Goal: Task Accomplishment & Management: Use online tool/utility

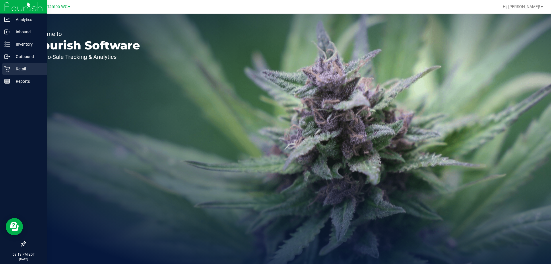
click at [7, 73] on div "Retail" at bounding box center [24, 68] width 45 height 11
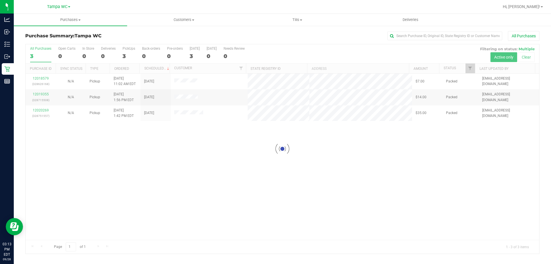
click at [208, 132] on div at bounding box center [283, 148] width 514 height 209
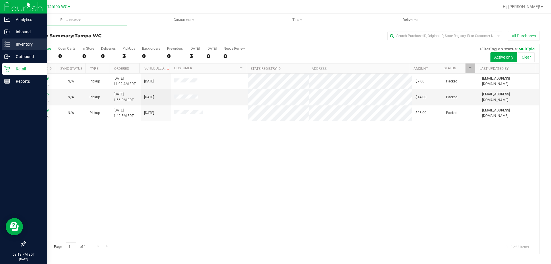
click at [14, 44] on p "Inventory" at bounding box center [27, 44] width 34 height 7
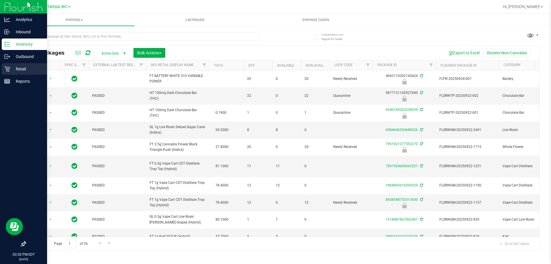
click at [2, 68] on div "Retail" at bounding box center [24, 68] width 45 height 11
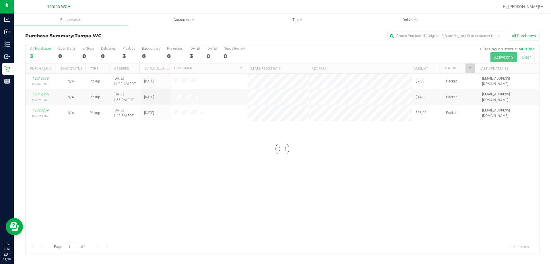
click at [385, 150] on div at bounding box center [283, 148] width 514 height 209
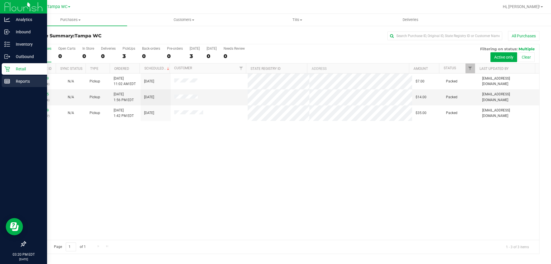
click at [9, 79] on icon at bounding box center [7, 81] width 6 height 6
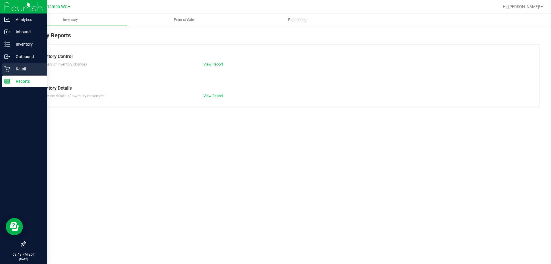
click at [12, 71] on p "Retail" at bounding box center [27, 68] width 34 height 7
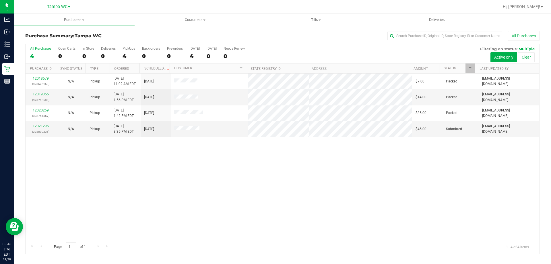
drag, startPoint x: 201, startPoint y: 159, endPoint x: 194, endPoint y: 153, distance: 9.6
click at [202, 159] on div "12018579 (328626168) N/A Pickup 9/28/2025 11:02 AM EDT 9/28/2025 $7.00 Packed s…" at bounding box center [283, 156] width 514 height 166
click at [190, 20] on span "Customers" at bounding box center [195, 19] width 120 height 5
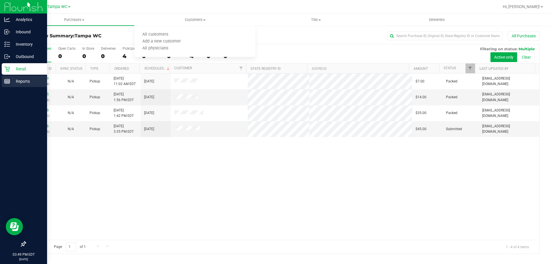
click at [13, 79] on p "Reports" at bounding box center [27, 81] width 34 height 7
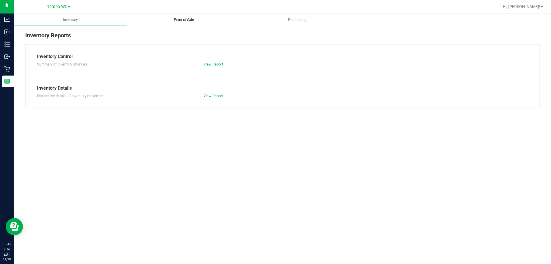
click at [202, 20] on uib-tab-heading "Point of Sale" at bounding box center [183, 19] width 113 height 11
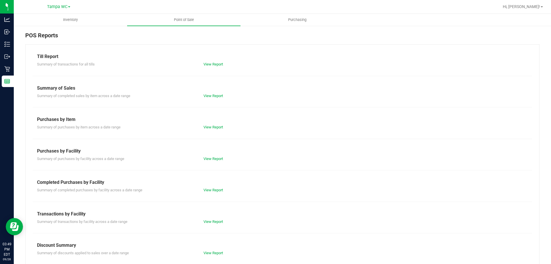
click at [212, 187] on div "View Report" at bounding box center [240, 190] width 83 height 6
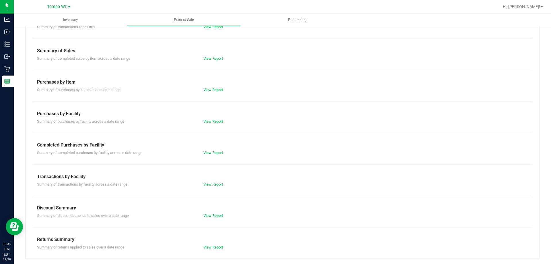
scroll to position [38, 0]
click at [214, 243] on div "Summary of returns applied to sales over a date range View Report" at bounding box center [283, 245] width 500 height 7
click at [216, 247] on link "View Report" at bounding box center [214, 246] width 20 height 4
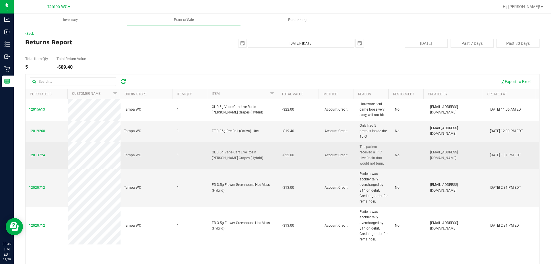
scroll to position [21, 0]
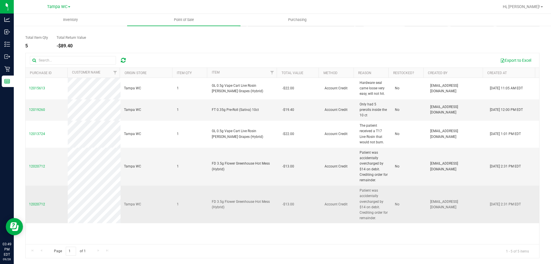
click at [328, 205] on span "Account Credit" at bounding box center [336, 204] width 23 height 5
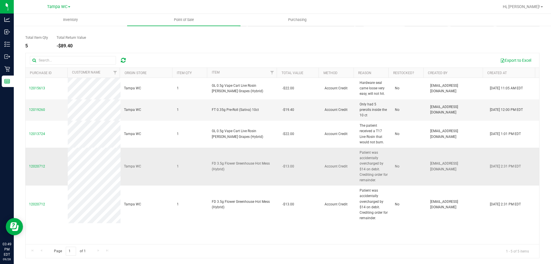
click at [328, 165] on span "Account Credit" at bounding box center [336, 166] width 23 height 5
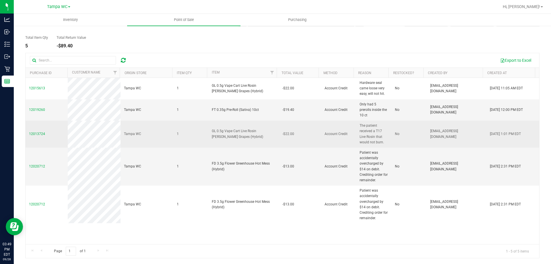
click at [330, 135] on span "Account Credit" at bounding box center [336, 133] width 23 height 5
click at [321, 138] on td "Account Credit" at bounding box center [338, 134] width 35 height 27
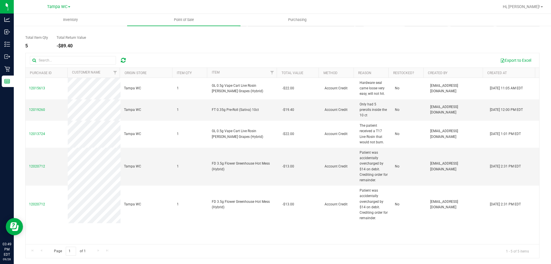
click at [251, 230] on div "12015613 Tampa WC 1 GL 0.5g Vape Cart Live Rosin Gaspar's Grapes (Hybrid) -$22.…" at bounding box center [283, 161] width 514 height 166
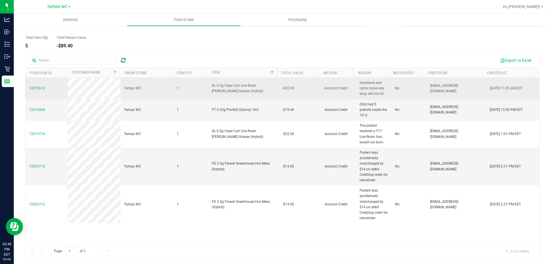
drag, startPoint x: 53, startPoint y: 87, endPoint x: 29, endPoint y: 88, distance: 24.7
click at [29, 88] on td "12015613" at bounding box center [47, 89] width 42 height 22
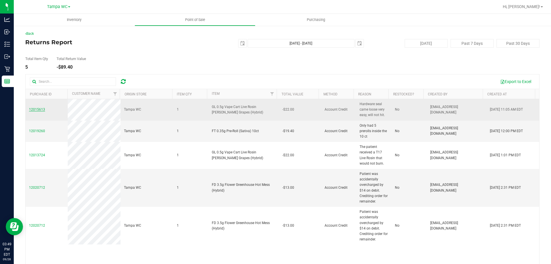
click at [43, 110] on span "12015613" at bounding box center [37, 109] width 16 height 4
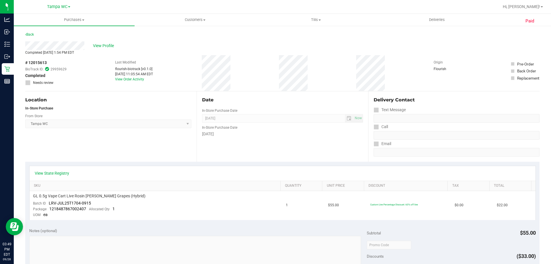
drag, startPoint x: 48, startPoint y: 60, endPoint x: 25, endPoint y: 61, distance: 23.6
click at [25, 61] on div "Paid Back View Profile Completed Sep 27, 2025 1:54 PM EDT # 12015613 BioTrack I…" at bounding box center [282, 248] width 537 height 447
copy div "# 12015613"
drag, startPoint x: 135, startPoint y: 195, endPoint x: 30, endPoint y: 197, distance: 104.8
click at [30, 197] on td "GL 0.5g Vape Cart Live Rosin Gaspar's Grapes (Hybrid) Batch ID LRV-JUL25T1704-0…" at bounding box center [156, 205] width 253 height 29
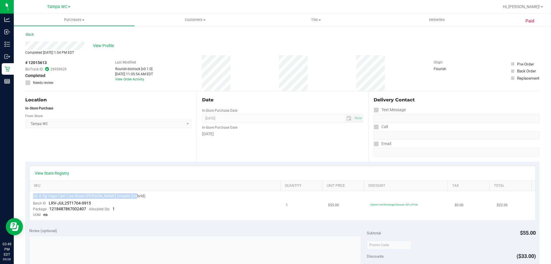
copy span "GL 0.5g Vape Cart Live Rosin [PERSON_NAME] Grapes (Hybrid)"
drag, startPoint x: 92, startPoint y: 202, endPoint x: 49, endPoint y: 203, distance: 43.1
click at [49, 203] on td "GL 0.5g Vape Cart Live Rosin Gaspar's Grapes (Hybrid) Batch ID LRV-JUL25T1704-0…" at bounding box center [156, 205] width 253 height 29
copy span "LRV-JUL25T1704-0915"
drag, startPoint x: 85, startPoint y: 209, endPoint x: 50, endPoint y: 209, distance: 35.0
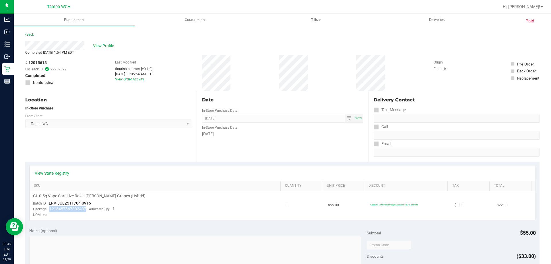
click at [50, 209] on span "1218487867002407" at bounding box center [67, 208] width 37 height 5
copy span "1218487867002407"
click at [31, 35] on link "Back" at bounding box center [29, 34] width 9 height 4
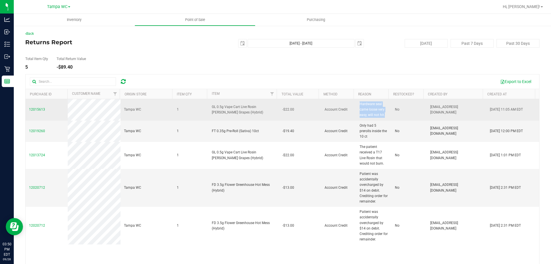
drag, startPoint x: 381, startPoint y: 117, endPoint x: 355, endPoint y: 103, distance: 29.5
click at [360, 103] on span "Hardware seal came loose very easy, will not hit." at bounding box center [374, 109] width 28 height 17
copy span "Hardware seal came loose very easy, will not hit."
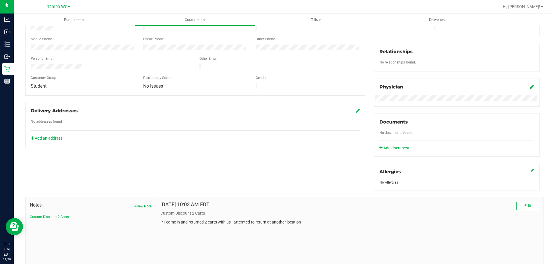
scroll to position [144, 0]
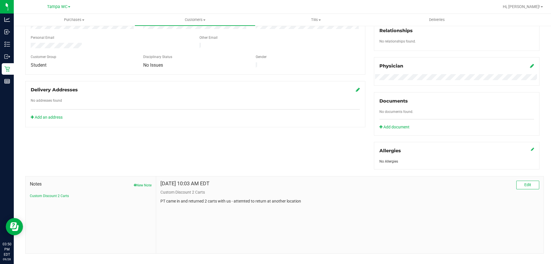
click at [144, 179] on div "Notes New Note Custom Discount 2 Carts" at bounding box center [91, 214] width 131 height 77
click at [140, 184] on button "New Note" at bounding box center [143, 185] width 18 height 5
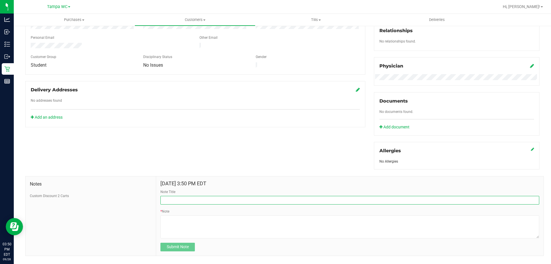
click at [169, 199] on input "Note Title" at bounding box center [349, 200] width 379 height 9
click at [44, 194] on button "Custom Discount 2 Carts" at bounding box center [49, 195] width 39 height 5
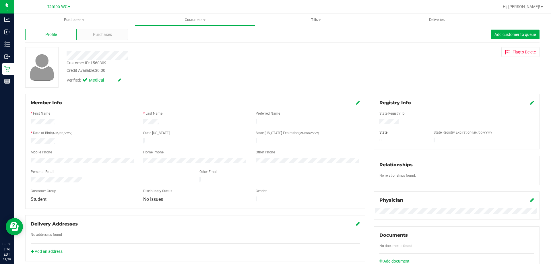
scroll to position [0, 0]
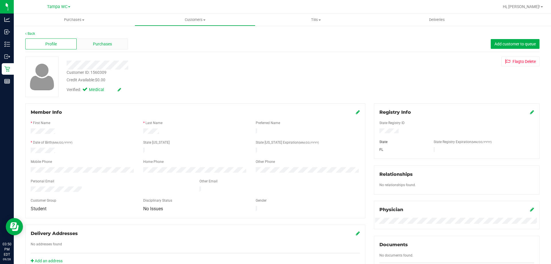
click at [97, 40] on div "Purchases" at bounding box center [102, 43] width 51 height 11
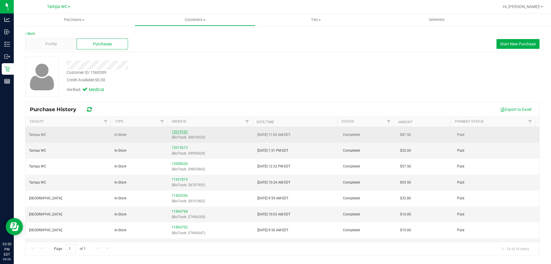
click at [177, 130] on link "12019102" at bounding box center [180, 132] width 16 height 4
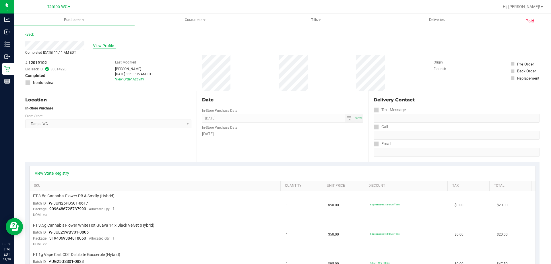
click at [111, 43] on span "View Profile" at bounding box center [104, 46] width 23 height 6
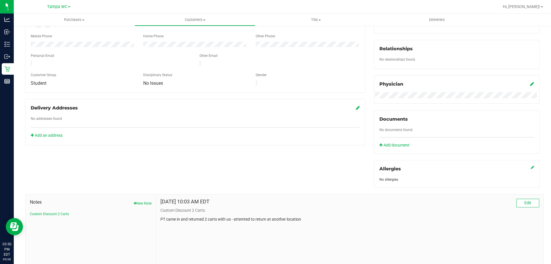
scroll to position [151, 0]
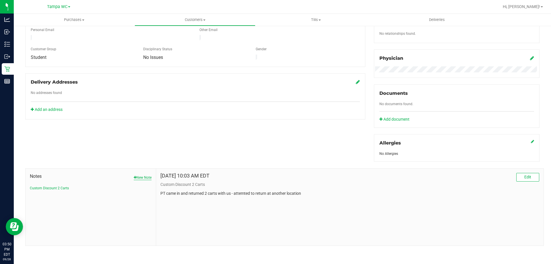
click at [145, 175] on button "New Note" at bounding box center [143, 177] width 18 height 5
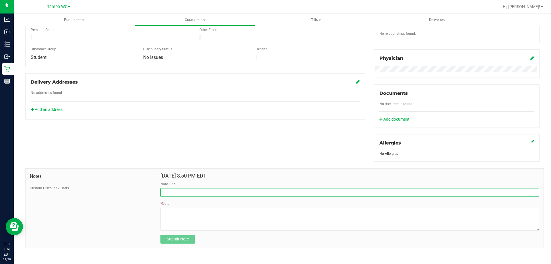
click at [174, 189] on input "Note Title" at bounding box center [349, 192] width 379 height 9
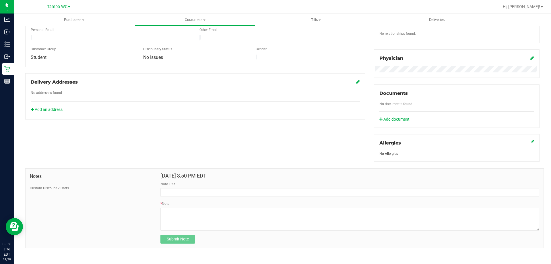
drag, startPoint x: 112, startPoint y: 205, endPoint x: 110, endPoint y: 200, distance: 5.7
click at [112, 205] on div "Notes Custom Discount 2 Carts" at bounding box center [91, 208] width 131 height 79
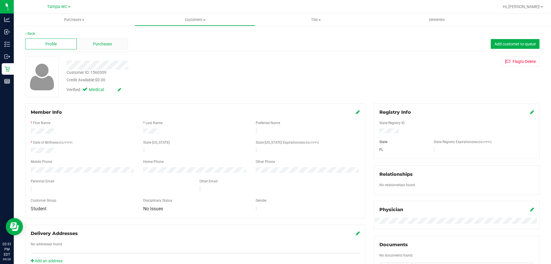
click at [93, 41] on span "Purchases" at bounding box center [102, 44] width 19 height 6
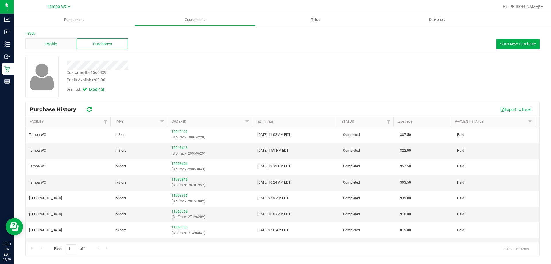
click at [72, 47] on div "Profile" at bounding box center [50, 43] width 51 height 11
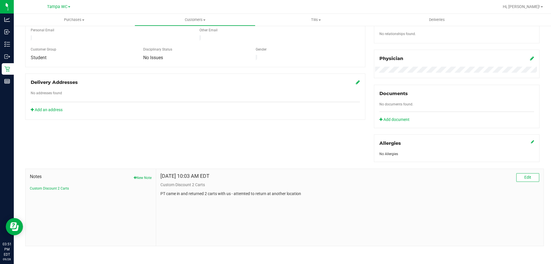
scroll to position [151, 0]
click at [58, 187] on button "Custom Discount 2 Carts" at bounding box center [49, 187] width 39 height 5
click at [528, 177] on button "Edit" at bounding box center [527, 177] width 23 height 9
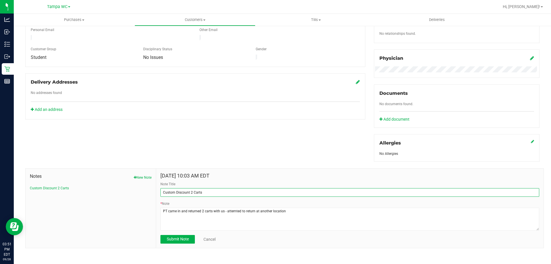
drag, startPoint x: 226, startPoint y: 193, endPoint x: 161, endPoint y: 189, distance: 65.5
click at [161, 189] on input "Custom Discount 2 Carts" at bounding box center [349, 192] width 379 height 9
paste input "GL 0.5g Vape Cart Live Rosin [PERSON_NAME] Grapes (Hybrid)"
type input "RETURN GL 0.5g Vape Cart Live Rosin Gaspar's Grapes (Hybrid) (JT/FOW)"
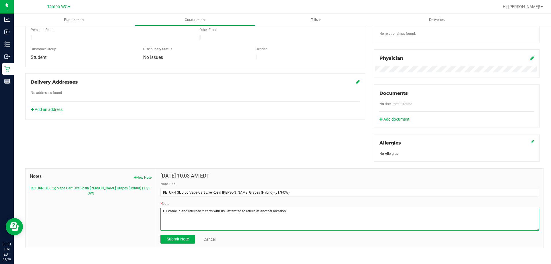
drag, startPoint x: 336, startPoint y: 215, endPoint x: 103, endPoint y: 214, distance: 232.8
click at [103, 215] on div "Notes New Note RETURN GL 0.5g Vape Cart Live Rosin Gaspar's Grapes (Hybrid) (JT…" at bounding box center [284, 208] width 519 height 80
paste textarea "GL 0.5g Vape Cart Live Rosin [PERSON_NAME] Grapes (Hybrid)"
paste textarea "1218487867002407"
paste textarea "LRV-JUL25T1704-0915"
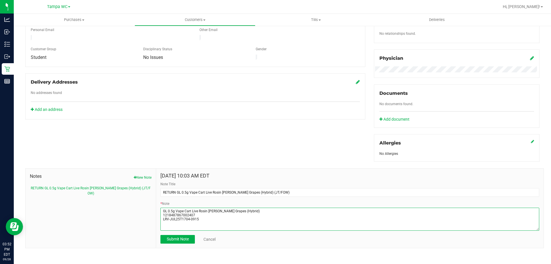
click at [224, 218] on textarea "* Note" at bounding box center [349, 219] width 379 height 23
paste textarea "Hardware seal came loose very easy, will not hit."
click at [162, 223] on textarea "* Note" at bounding box center [349, 219] width 379 height 23
type textarea "GL 0.5g Vape Cart Live Rosin Gaspar's Grapes (Hybrid) 1218487867002407 LRV-JUL2…"
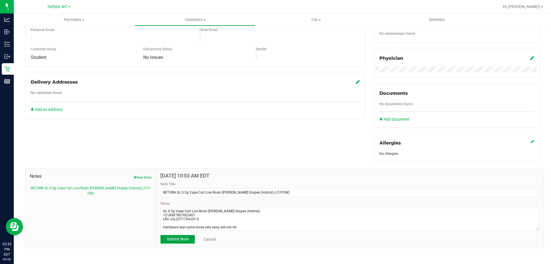
click at [183, 239] on span "Submit Note" at bounding box center [178, 239] width 22 height 5
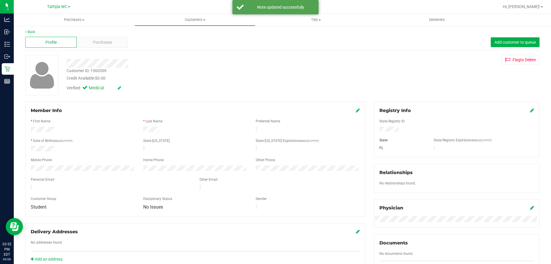
scroll to position [0, 0]
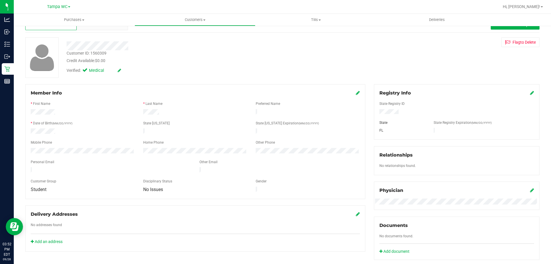
scroll to position [8, 0]
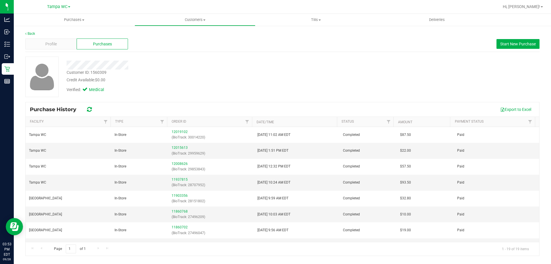
click at [289, 92] on div "Verified: Medical" at bounding box center [193, 89] width 262 height 13
click at [398, 86] on div "Customer ID: 1560309 Credit Available: $0.00 Verified: Medical" at bounding box center [282, 77] width 523 height 40
click at [419, 91] on div "Customer ID: 1560309 Credit Available: $0.00 Verified: Medical" at bounding box center [282, 77] width 523 height 40
click at [27, 34] on link "Back" at bounding box center [30, 34] width 10 height 4
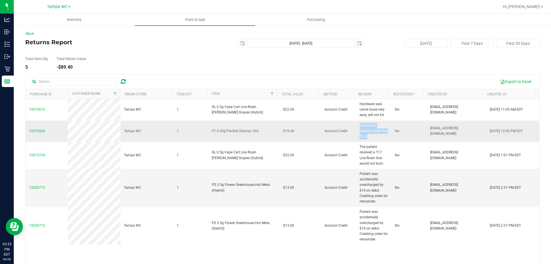
drag, startPoint x: 367, startPoint y: 138, endPoint x: 349, endPoint y: 123, distance: 22.8
click at [349, 123] on tr "12019260 Tampa WC 1 FT 0.35g Pre-Roll (Sativa) 10ct -$19.40 Account Credit Only…" at bounding box center [283, 132] width 514 height 22
copy tr "Only had 5 prerolls inside the 10 ct"
drag, startPoint x: 49, startPoint y: 131, endPoint x: 28, endPoint y: 130, distance: 20.1
click at [28, 130] on td "12019260" at bounding box center [47, 132] width 42 height 22
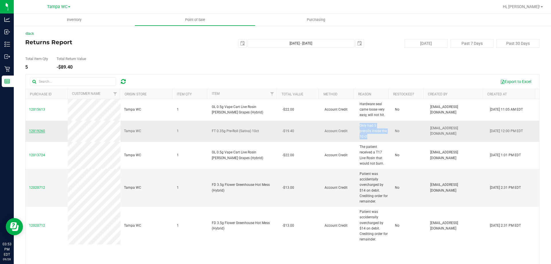
copy span "12019260"
click at [36, 130] on span "12019260" at bounding box center [37, 131] width 16 height 4
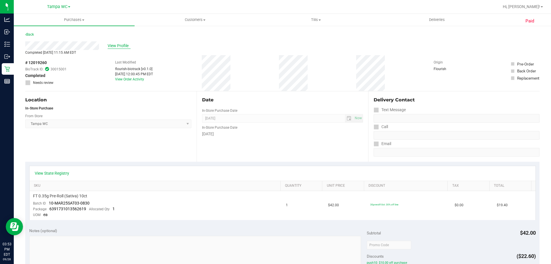
click at [123, 44] on span "View Profile" at bounding box center [119, 46] width 23 height 6
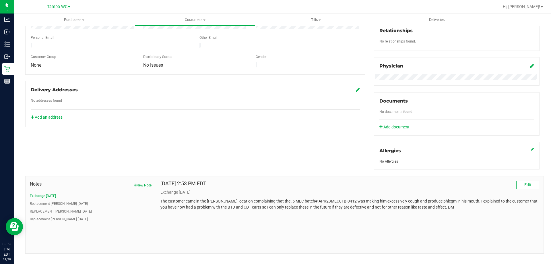
scroll to position [151, 0]
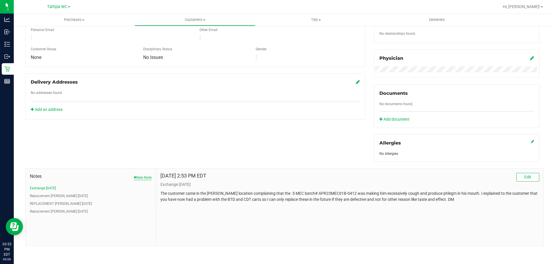
click at [142, 178] on button "New Note" at bounding box center [143, 177] width 18 height 5
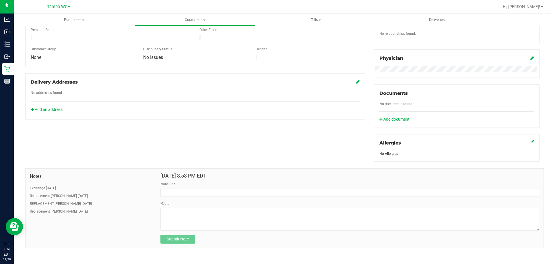
click at [190, 185] on div "Note Title" at bounding box center [349, 188] width 379 height 15
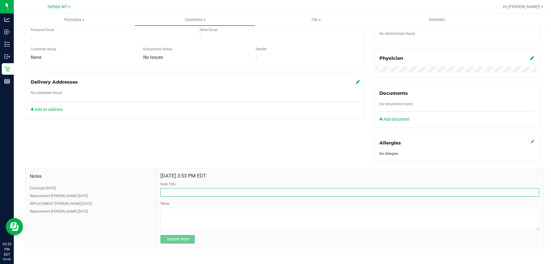
click at [192, 189] on input "Note Title" at bounding box center [349, 192] width 379 height 9
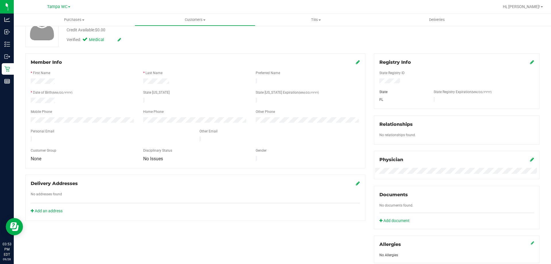
scroll to position [8, 0]
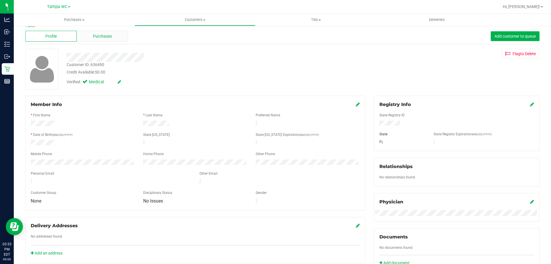
type input "RETURN"
click at [117, 33] on div "Purchases" at bounding box center [102, 36] width 51 height 11
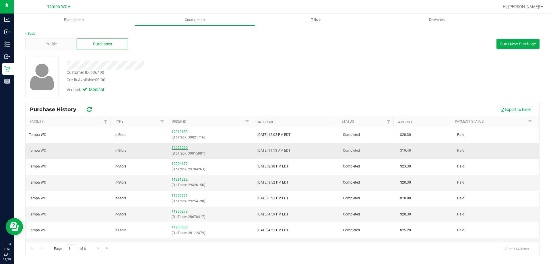
click at [183, 148] on link "12019260" at bounding box center [180, 148] width 16 height 4
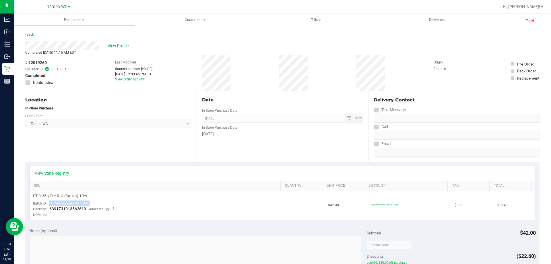
drag, startPoint x: 94, startPoint y: 204, endPoint x: 47, endPoint y: 204, distance: 47.4
click at [47, 204] on td "FT 0.35g Pre-Roll (Sativa) 10ct Batch ID 10-MAR25SAT03-0830 Package 63917310135…" at bounding box center [156, 205] width 253 height 29
copy span "10-MAR25SAT03-0830"
drag, startPoint x: 99, startPoint y: 197, endPoint x: 30, endPoint y: 196, distance: 68.6
click at [30, 196] on td "FT 0.35g Pre-Roll (Sativa) 10ct Batch ID 10-MAR25SAT03-0830 Package 63917310135…" at bounding box center [156, 205] width 253 height 29
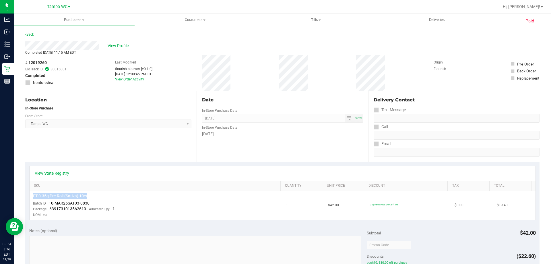
copy span "FT 0.35g Pre-Roll (Sativa) 10ct"
drag, startPoint x: 86, startPoint y: 208, endPoint x: 49, endPoint y: 210, distance: 36.8
click at [49, 210] on div "Package 6391731013562619 Allocated Qty 1" at bounding box center [74, 209] width 82 height 6
copy span "6391731013562619"
drag, startPoint x: 40, startPoint y: 63, endPoint x: 28, endPoint y: 63, distance: 11.2
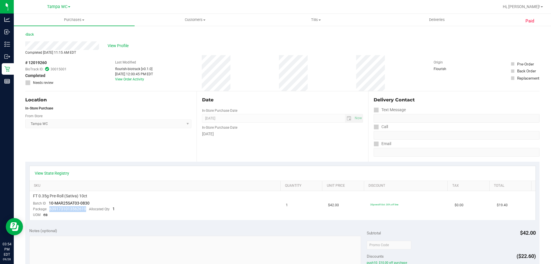
click at [28, 63] on div "# 12019260 BioTrack ID: 30015001 Completed Needs review" at bounding box center [45, 73] width 41 height 26
click at [39, 64] on span "# 12019260" at bounding box center [36, 63] width 22 height 6
drag, startPoint x: 50, startPoint y: 63, endPoint x: 24, endPoint y: 64, distance: 25.6
click at [24, 64] on div "Paid Back View Profile Completed Sep 28, 2025 11:15 AM EDT # 12019260 BioTrack …" at bounding box center [282, 248] width 537 height 447
copy div "# 12019260"
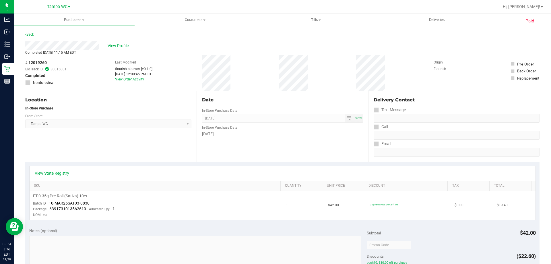
click at [181, 198] on div "FT 0.35g Pre-Roll (Sativa) 10ct" at bounding box center [156, 195] width 246 height 5
drag, startPoint x: 97, startPoint y: 197, endPoint x: 26, endPoint y: 198, distance: 71.2
click at [26, 198] on div "View State Registry SKU Quantity Unit Price Discount Tax Total FT 0.35g Pre-Rol…" at bounding box center [282, 193] width 514 height 62
copy table "FT 0.35g Pre-Roll (Sativa) 10ct"
click at [123, 46] on span "View Profile" at bounding box center [119, 46] width 23 height 6
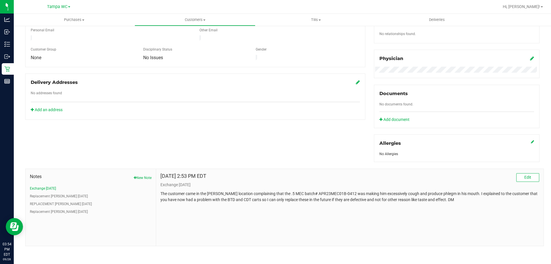
scroll to position [151, 0]
click at [152, 178] on div "Notes New Note Exchange 4/22/2023 Replacement Fowler 01/13/2023 REPLACEMENT FOW…" at bounding box center [91, 207] width 131 height 77
click at [143, 179] on button "New Note" at bounding box center [143, 177] width 18 height 5
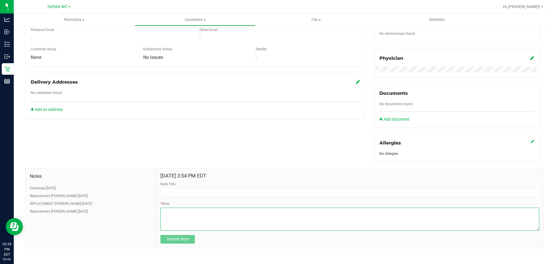
click at [216, 213] on textarea "* Note" at bounding box center [349, 219] width 379 height 23
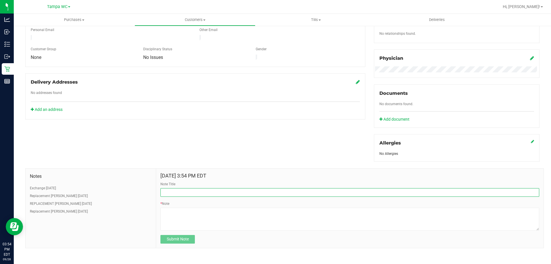
click at [223, 195] on input "Note Title" at bounding box center [349, 192] width 379 height 9
paste input "FT 0.35g Pre-Roll (Sativa) 10ct"
type input "RETURN FT 0.35g Pre-Roll (Sativa) 10ct (JT/FOW)"
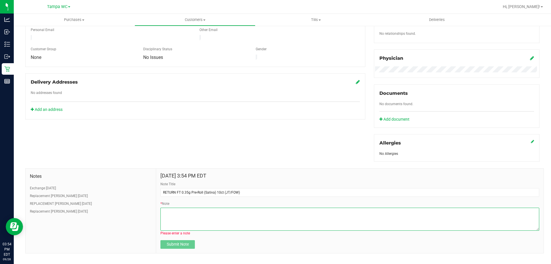
click at [176, 217] on textarea "* Note" at bounding box center [349, 219] width 379 height 23
paste textarea "FT 0.35g Pre-Roll (Sativa) 10ct"
paste textarea "6391731013562619"
paste textarea "10-MAR25SAT03-0830"
paste textarea "# 12019260"
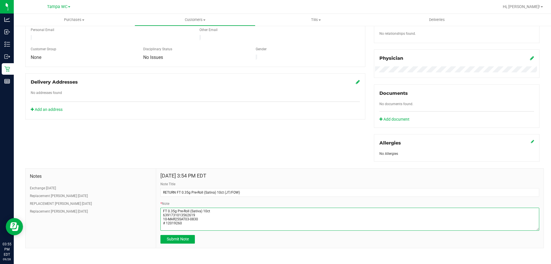
click at [166, 222] on textarea "* Note" at bounding box center [349, 219] width 379 height 23
click at [187, 221] on textarea "* Note" at bounding box center [349, 219] width 379 height 23
paste textarea "Only had 5 prerolls inside the 10 ct"
click at [228, 218] on textarea "* Note" at bounding box center [349, 219] width 379 height 23
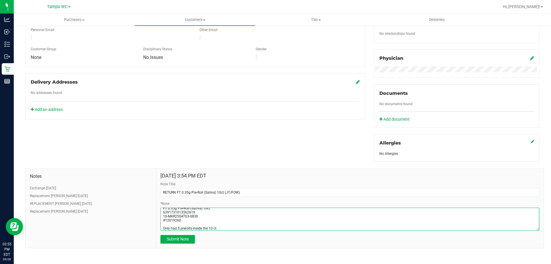
click at [184, 228] on textarea "* Note" at bounding box center [349, 219] width 379 height 23
click at [234, 218] on textarea "* Note" at bounding box center [349, 219] width 379 height 23
type textarea "FT 0.35g Pre-Roll (Sativa) 10ct 6391731013562619 10-MAR25SAT03-0830 #12019260 O…"
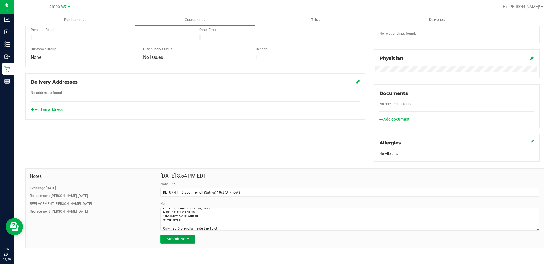
click at [181, 241] on button "Submit Note" at bounding box center [177, 239] width 34 height 9
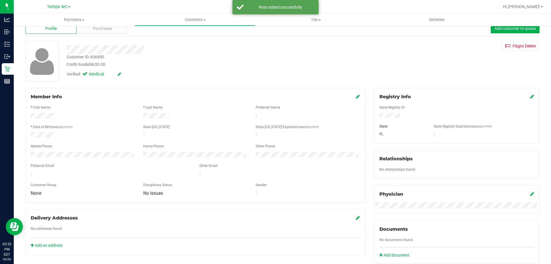
scroll to position [8, 0]
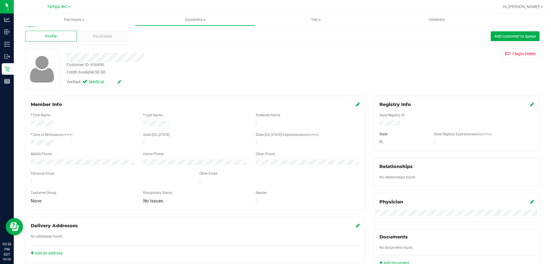
click at [31, 26] on ul "Purchases Summary of purchases Fulfillment All purchases Customers All customer…" at bounding box center [289, 20] width 551 height 12
click at [31, 27] on link "Back" at bounding box center [30, 26] width 10 height 4
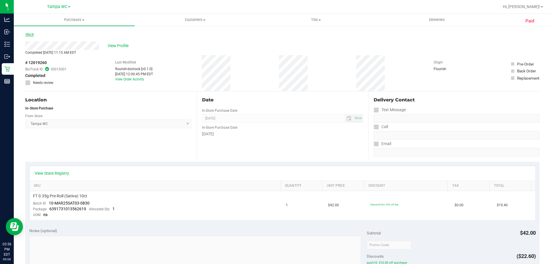
click at [31, 33] on link "Back" at bounding box center [29, 34] width 9 height 4
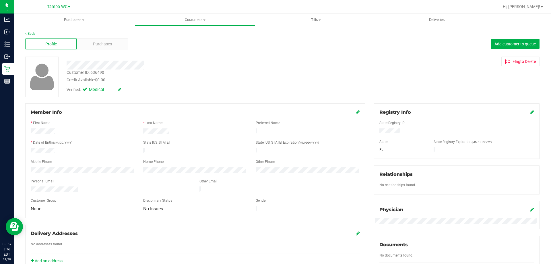
click at [28, 35] on link "Back" at bounding box center [30, 34] width 10 height 4
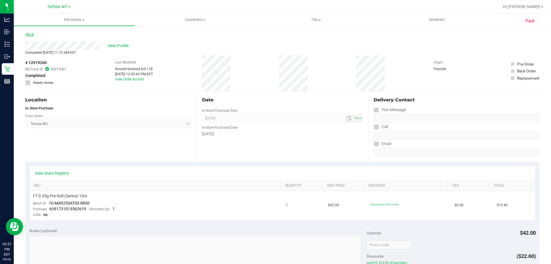
click at [33, 36] on link "Back" at bounding box center [29, 34] width 9 height 4
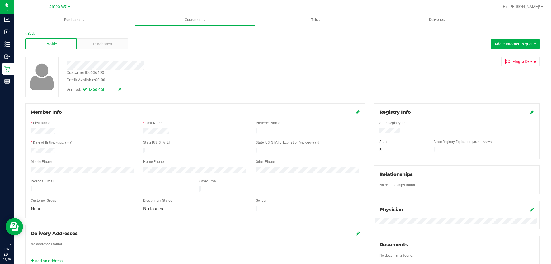
click at [30, 35] on link "Back" at bounding box center [30, 34] width 10 height 4
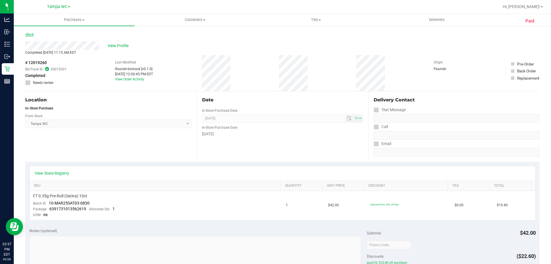
click at [28, 34] on link "Back" at bounding box center [29, 34] width 9 height 4
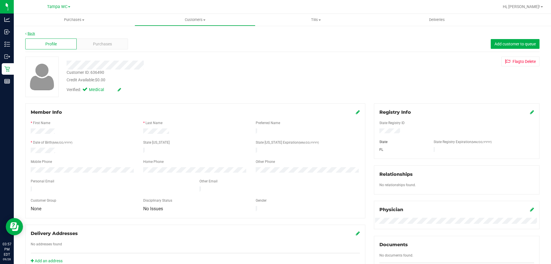
click at [34, 34] on link "Back" at bounding box center [30, 34] width 10 height 4
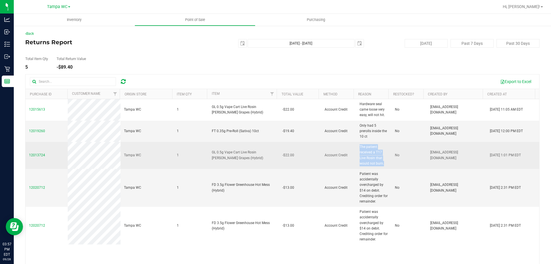
drag, startPoint x: 380, startPoint y: 164, endPoint x: 352, endPoint y: 144, distance: 34.3
click at [356, 144] on td "The patient received a T17 Live Rosin that would not burn." at bounding box center [373, 155] width 35 height 27
copy span "The patient received a T17 Live Rosin that would not burn."
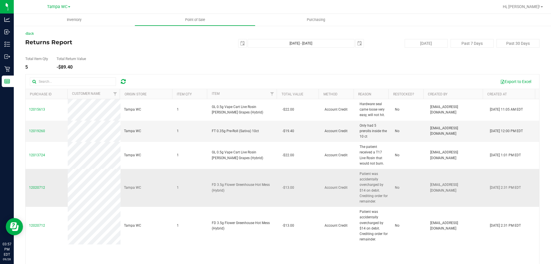
click at [159, 194] on td "Tampa WC" at bounding box center [147, 188] width 53 height 38
drag, startPoint x: 381, startPoint y: 200, endPoint x: 354, endPoint y: 173, distance: 38.6
click at [356, 173] on td "Patient was accidentally overcharged by $14 on debit. Crediting order for remai…" at bounding box center [373, 188] width 35 height 38
copy span "Patient was accidentally overcharged by $14 on debit. Crediting order for remai…"
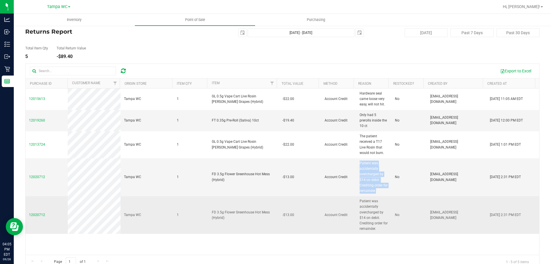
scroll to position [21, 0]
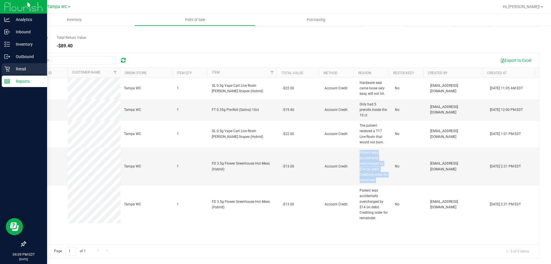
click at [16, 69] on p "Retail" at bounding box center [27, 68] width 34 height 7
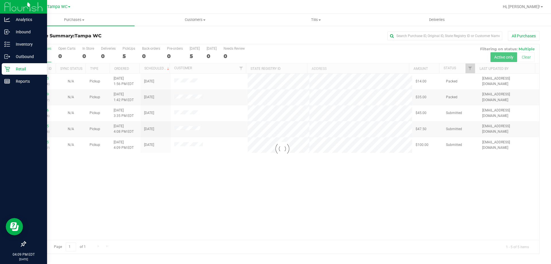
click at [263, 179] on div at bounding box center [283, 148] width 514 height 209
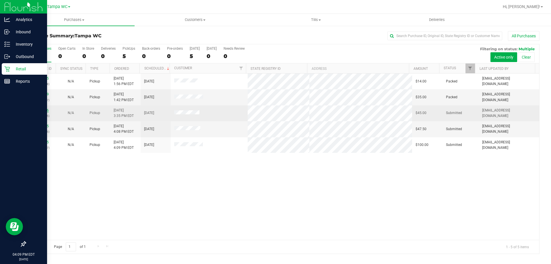
click at [41, 111] on link "12021296" at bounding box center [41, 110] width 16 height 4
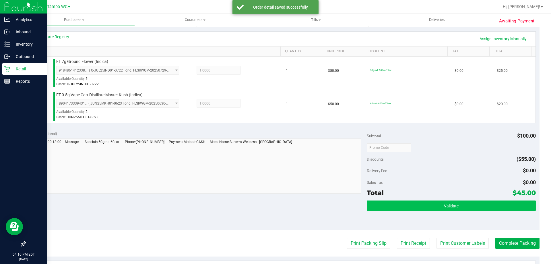
scroll to position [144, 0]
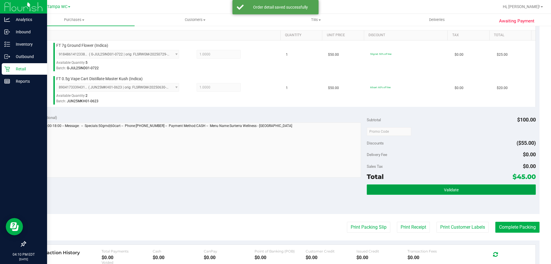
click at [446, 190] on span "Validate" at bounding box center [451, 189] width 15 height 5
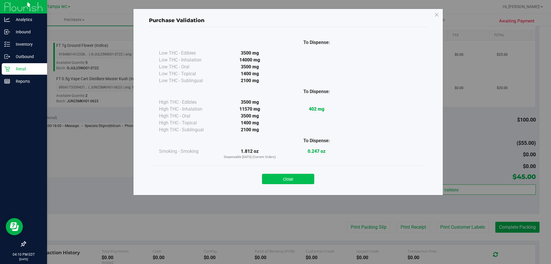
click at [276, 181] on button "Close" at bounding box center [288, 179] width 52 height 10
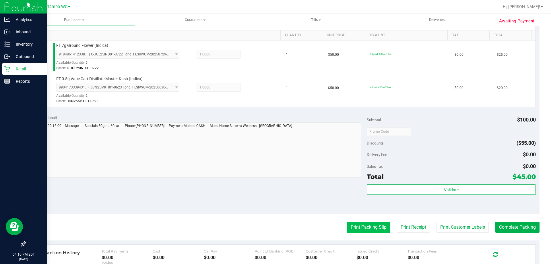
click at [382, 226] on button "Print Packing Slip" at bounding box center [368, 227] width 43 height 11
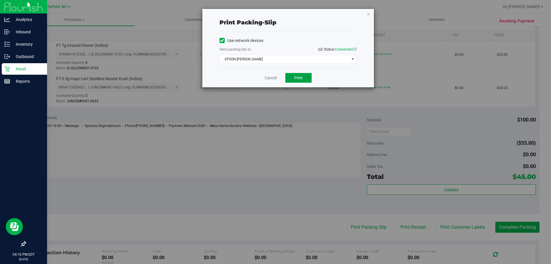
click at [297, 78] on span "Print" at bounding box center [298, 77] width 9 height 5
click at [276, 80] on link "Cancel" at bounding box center [271, 78] width 12 height 6
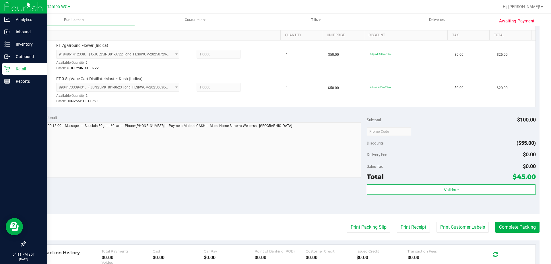
click at [500, 245] on div "Transaction History Total Payments $0.00 Cash $0.00 CanPay $0.00 Point of Banki…" at bounding box center [283, 260] width 506 height 31
click at [500, 224] on button "Complete Packing" at bounding box center [517, 227] width 44 height 11
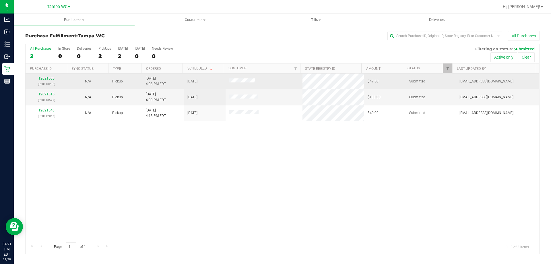
click at [49, 76] on div "12021505 (328810285)" at bounding box center [46, 81] width 35 height 11
click at [49, 78] on link "12021505" at bounding box center [46, 78] width 16 height 4
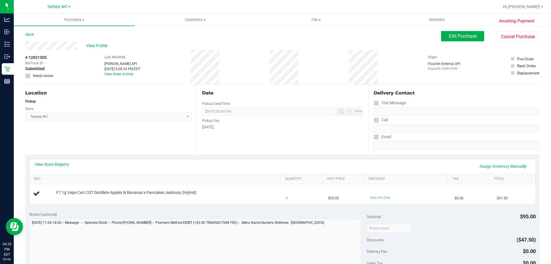
click at [152, 146] on div "Location Pickup Store Tampa WC Select Store Bonita Springs WC Boynton Beach WC …" at bounding box center [110, 119] width 171 height 70
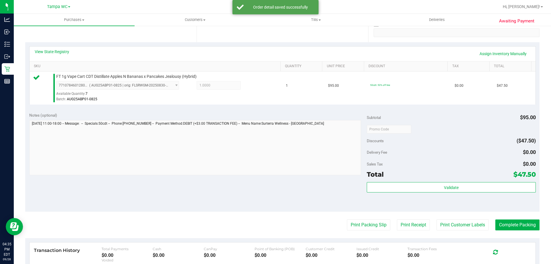
scroll to position [115, 0]
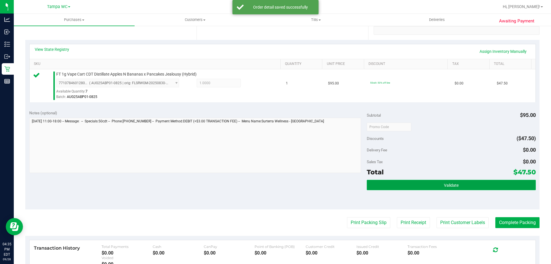
click at [437, 189] on button "Validate" at bounding box center [451, 185] width 169 height 10
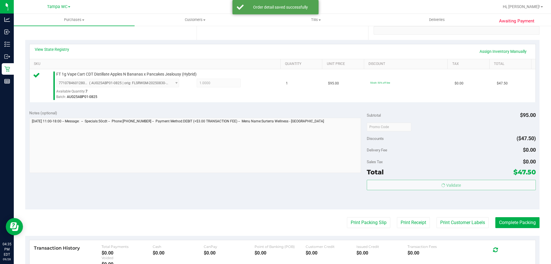
click at [441, 170] on div "Total $47.50" at bounding box center [451, 172] width 169 height 10
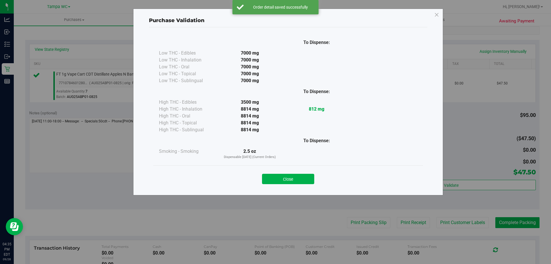
click at [283, 169] on div "Close" at bounding box center [288, 176] width 270 height 23
click at [291, 177] on button "Close" at bounding box center [288, 179] width 52 height 10
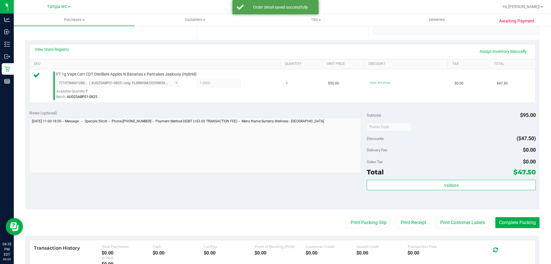
click at [362, 232] on purchase-details "Back Edit Purchase Cancel Purchase View Profile # 12021505 BioTrack ID: - Submi…" at bounding box center [282, 129] width 514 height 427
click at [365, 221] on button "Print Packing Slip" at bounding box center [368, 222] width 43 height 11
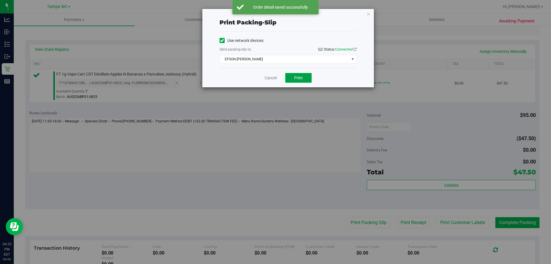
click at [296, 78] on span "Print" at bounding box center [298, 77] width 9 height 5
drag, startPoint x: 289, startPoint y: 52, endPoint x: 289, endPoint y: 59, distance: 7.2
click at [289, 52] on div "Send packing-slip to: QZ Status: Connected" at bounding box center [288, 49] width 137 height 7
click at [289, 59] on span "EPSON-DAVIS-BISBAL" at bounding box center [284, 59] width 129 height 8
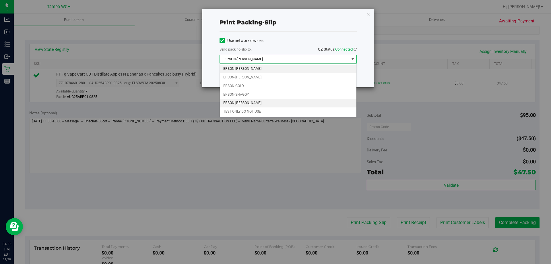
click at [249, 102] on li "EPSON-WILLOW-SMITH" at bounding box center [288, 103] width 137 height 9
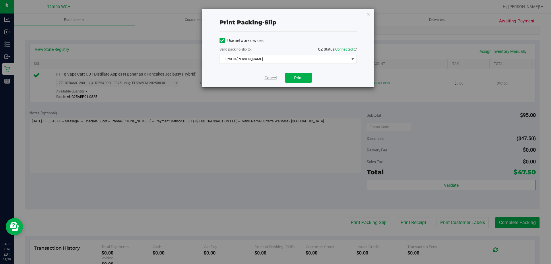
click at [270, 78] on link "Cancel" at bounding box center [271, 78] width 12 height 6
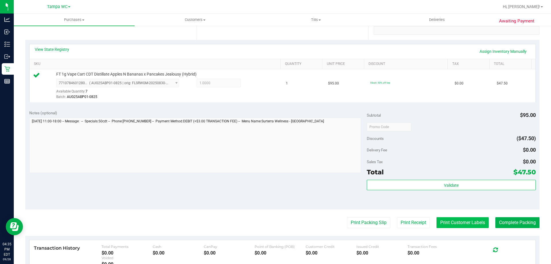
click at [456, 224] on button "Print Customer Labels" at bounding box center [463, 222] width 52 height 11
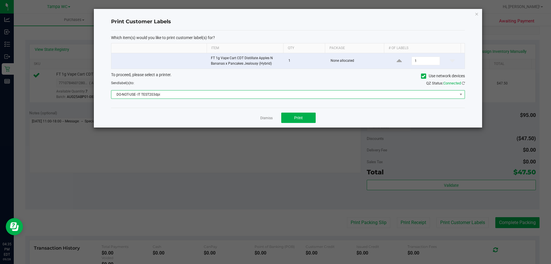
click at [278, 93] on span "DO-NOT-USE- IT TEST203dpi" at bounding box center [284, 94] width 346 height 8
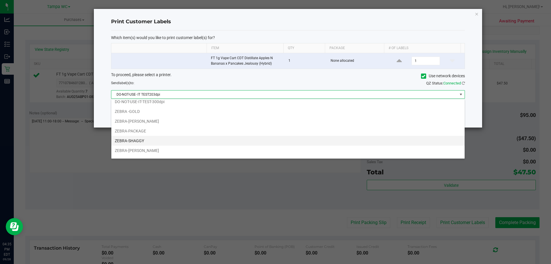
scroll to position [21, 0]
click at [142, 141] on li "ZEBRA-WILLOW-SMITH" at bounding box center [287, 143] width 353 height 10
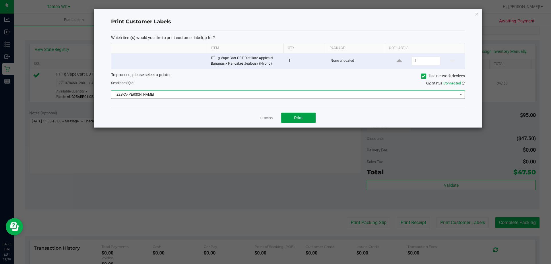
click at [295, 116] on span "Print" at bounding box center [298, 117] width 9 height 5
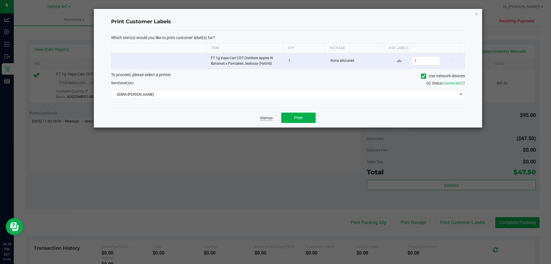
click at [265, 118] on link "Dismiss" at bounding box center [266, 118] width 12 height 5
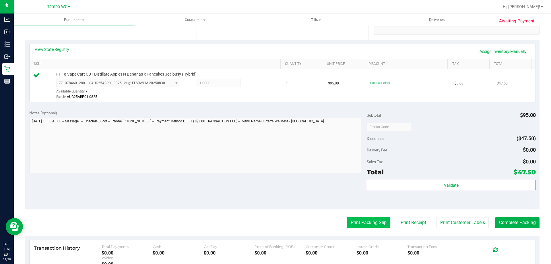
click at [359, 226] on button "Print Packing Slip" at bounding box center [368, 222] width 43 height 11
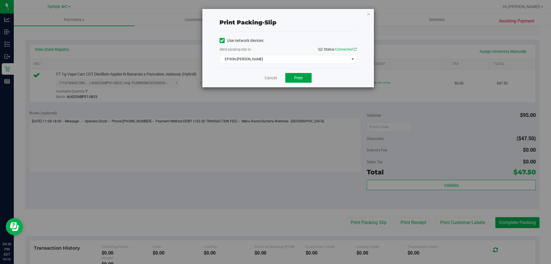
click at [301, 78] on span "Print" at bounding box center [298, 77] width 9 height 5
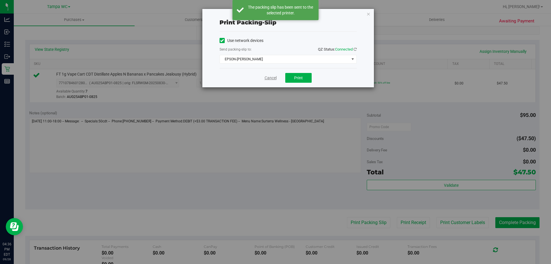
click at [271, 79] on link "Cancel" at bounding box center [271, 78] width 12 height 6
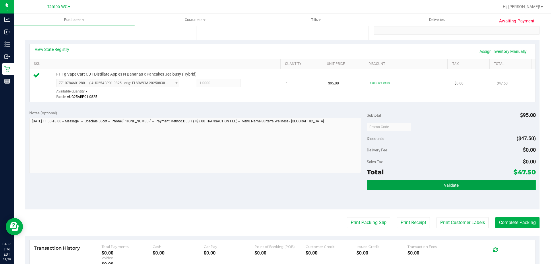
click at [444, 180] on button "Validate" at bounding box center [451, 185] width 169 height 10
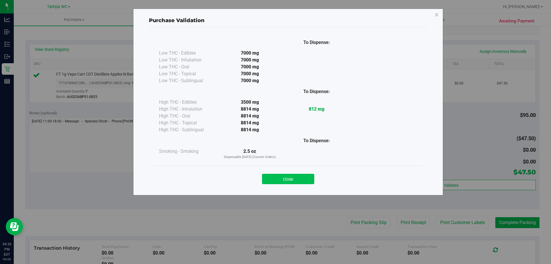
click at [282, 176] on button "Close" at bounding box center [288, 179] width 52 height 10
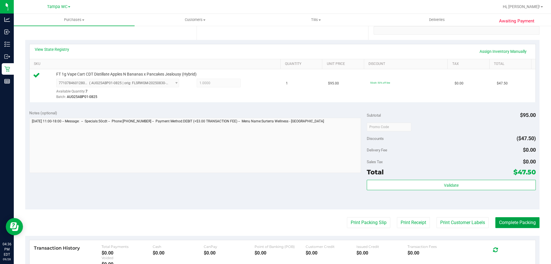
click at [502, 220] on button "Complete Packing" at bounding box center [517, 222] width 44 height 11
click at [496, 202] on div "Validate" at bounding box center [451, 193] width 169 height 26
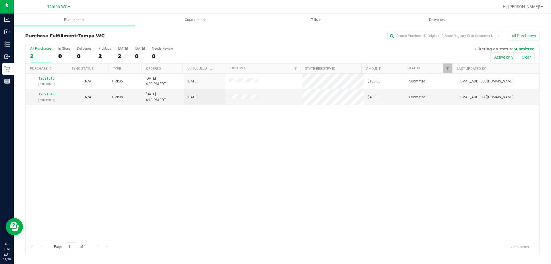
click at [193, 133] on div "12021515 (328810597) N/A Pickup 9/28/2025 4:09 PM EDT 9/28/2025 $100.00 Submitt…" at bounding box center [283, 156] width 514 height 166
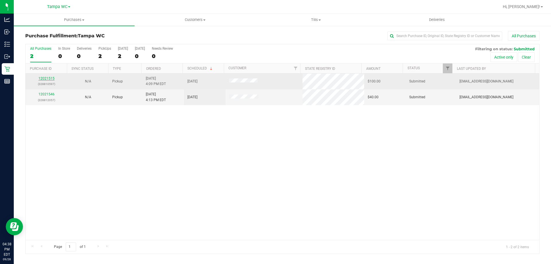
click at [44, 77] on link "12021515" at bounding box center [46, 78] width 16 height 4
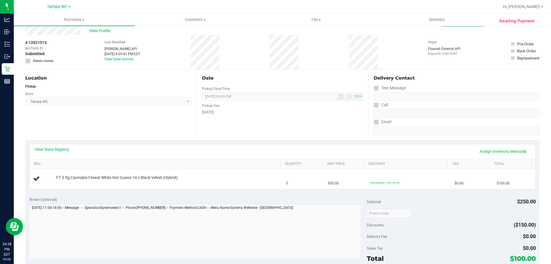
scroll to position [57, 0]
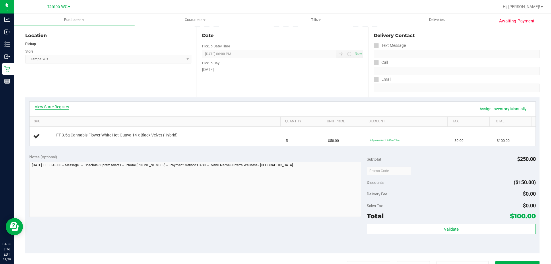
click at [67, 107] on link "View State Registry" at bounding box center [52, 107] width 34 height 6
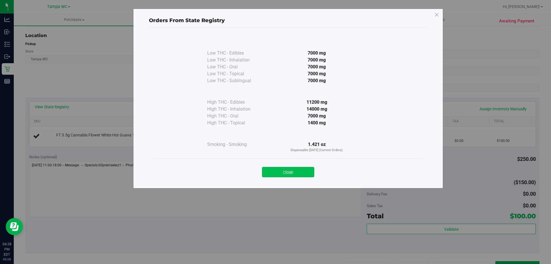
click at [295, 173] on button "Close" at bounding box center [288, 172] width 52 height 10
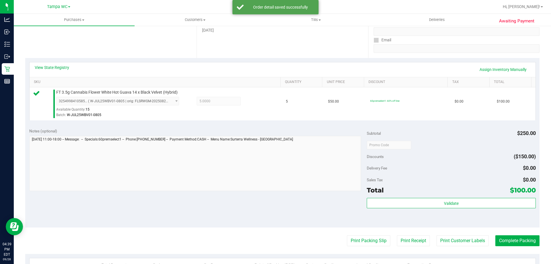
scroll to position [172, 0]
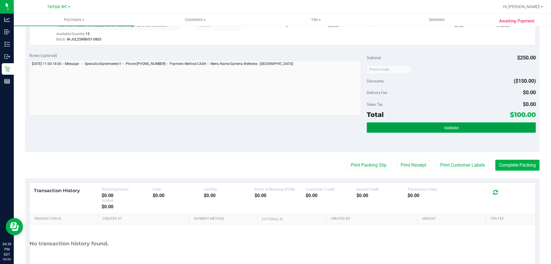
click at [458, 126] on button "Validate" at bounding box center [451, 127] width 169 height 10
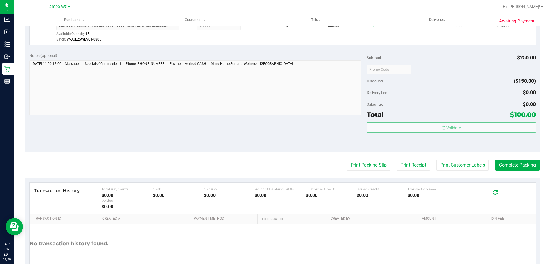
click at [458, 107] on body "Analytics Inbound Inventory Outbound Retail Reports 04:39 PM EDT 09/28/2025 09/…" at bounding box center [275, 132] width 551 height 264
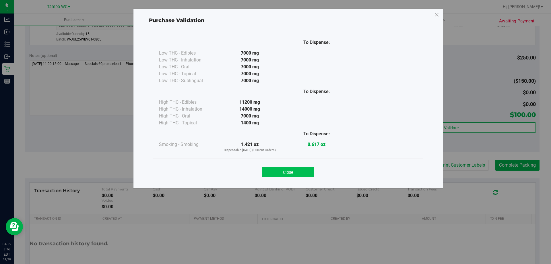
click at [278, 171] on button "Close" at bounding box center [288, 172] width 52 height 10
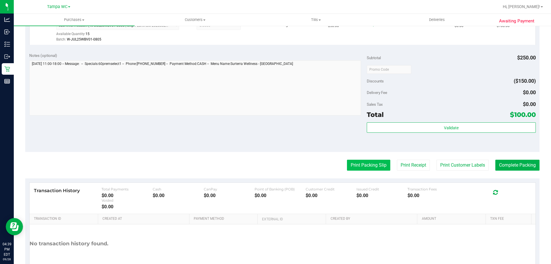
click at [363, 165] on button "Print Packing Slip" at bounding box center [368, 165] width 43 height 11
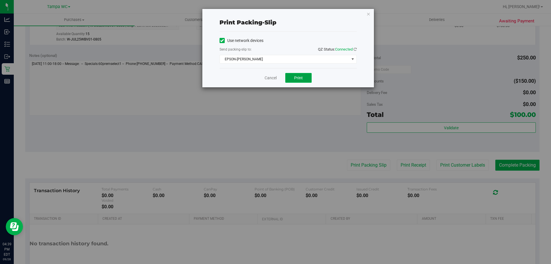
click at [295, 80] on span "Print" at bounding box center [298, 77] width 9 height 5
click at [268, 80] on link "Cancel" at bounding box center [271, 78] width 12 height 6
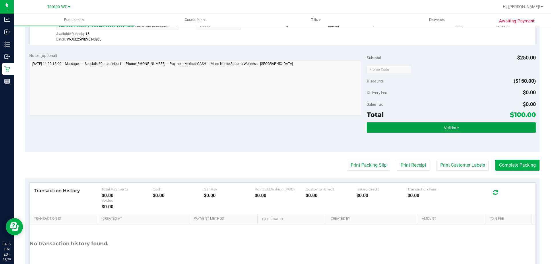
click at [439, 128] on button "Validate" at bounding box center [451, 127] width 169 height 10
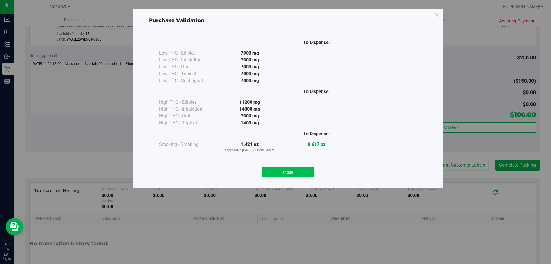
click at [295, 169] on button "Close" at bounding box center [288, 172] width 52 height 10
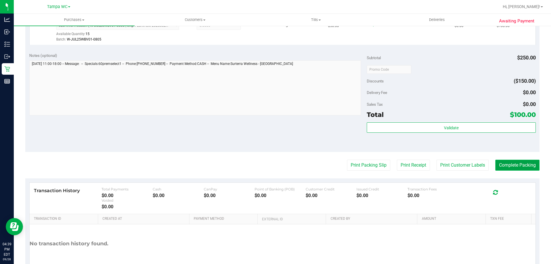
click at [520, 166] on button "Complete Packing" at bounding box center [517, 165] width 44 height 11
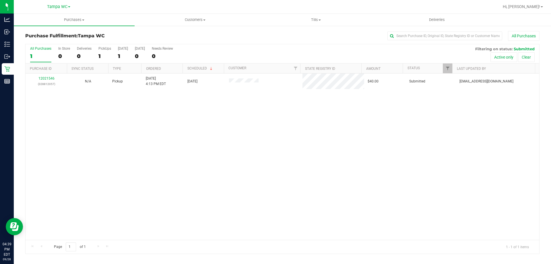
click at [369, 190] on div "12021546 (328812057) N/A Pickup 9/28/2025 4:13 PM EDT 9/28/2025 $40.00 Submitte…" at bounding box center [283, 156] width 514 height 166
click at [149, 127] on div "12021546 (328812057) N/A Pickup 9/28/2025 4:13 PM EDT 9/28/2025 $40.00 Submitte…" at bounding box center [283, 156] width 514 height 166
click at [253, 183] on div "12021546 (328812057) N/A Pickup 9/28/2025 4:13 PM EDT 9/28/2025 $40.00 Submitte…" at bounding box center [283, 156] width 514 height 166
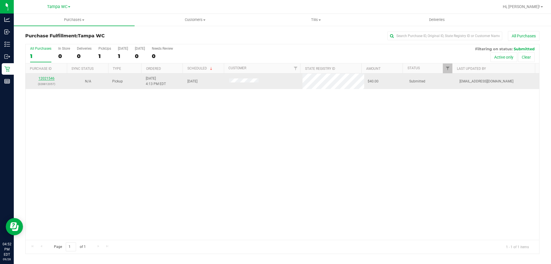
click at [45, 79] on link "12021546" at bounding box center [46, 78] width 16 height 4
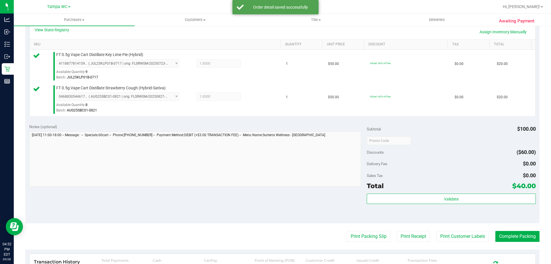
scroll to position [172, 0]
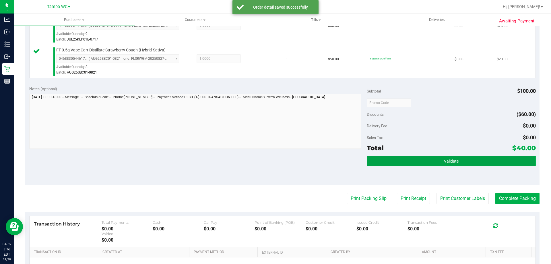
click at [410, 164] on button "Validate" at bounding box center [451, 161] width 169 height 10
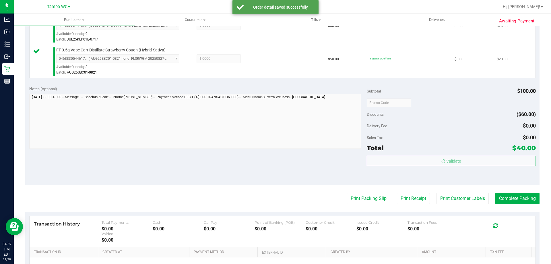
click at [426, 145] on body "Analytics Inbound Inventory Outbound Retail Reports 04:52 PM EDT 09/28/2025 09/…" at bounding box center [275, 132] width 551 height 264
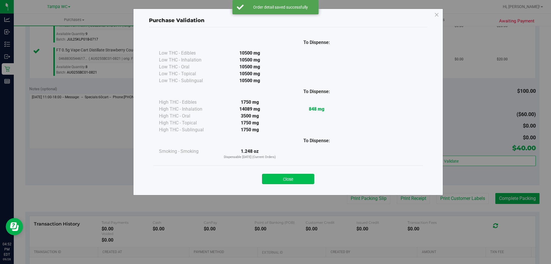
click at [280, 183] on button "Close" at bounding box center [288, 179] width 52 height 10
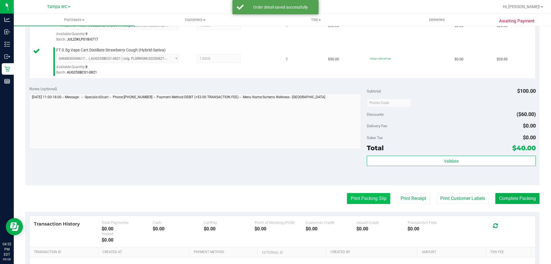
click at [354, 193] on button "Print Packing Slip" at bounding box center [368, 198] width 43 height 11
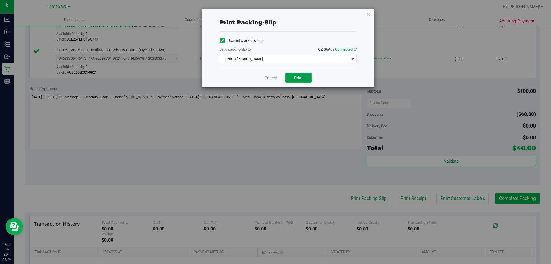
click at [294, 79] on button "Print" at bounding box center [298, 78] width 26 height 10
click at [272, 76] on link "Cancel" at bounding box center [271, 78] width 12 height 6
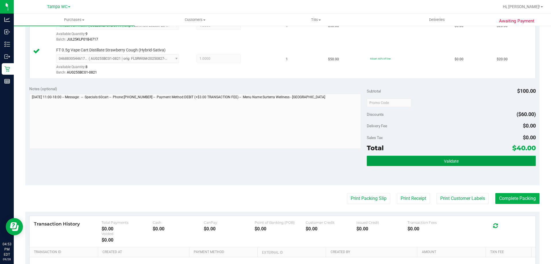
click at [478, 166] on button "Validate" at bounding box center [451, 161] width 169 height 10
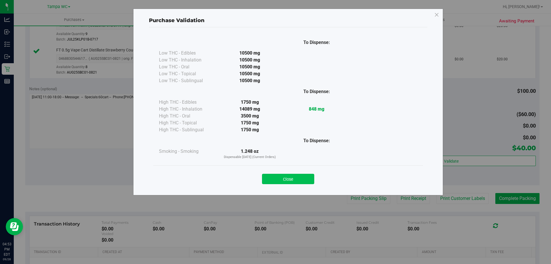
click at [289, 180] on button "Close" at bounding box center [288, 179] width 52 height 10
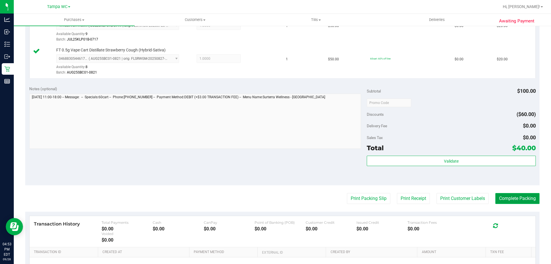
click at [512, 198] on button "Complete Packing" at bounding box center [517, 198] width 44 height 11
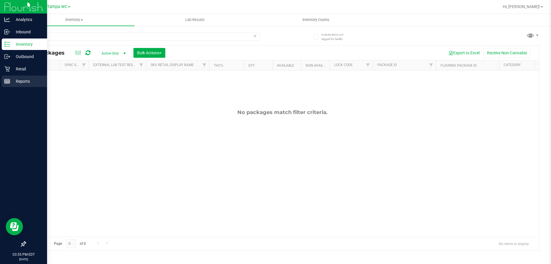
click at [20, 80] on p "Reports" at bounding box center [27, 81] width 34 height 7
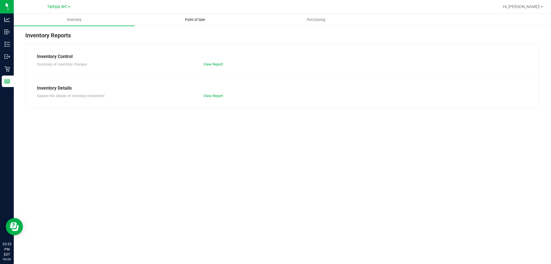
click at [193, 16] on uib-tab-heading "Point of Sale" at bounding box center [195, 19] width 120 height 11
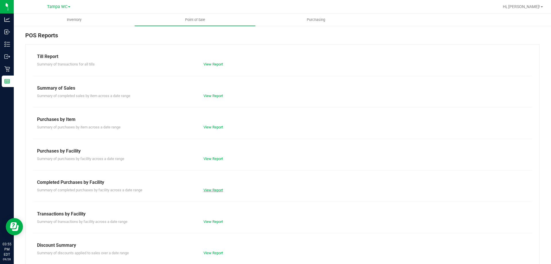
click at [212, 191] on link "View Report" at bounding box center [214, 190] width 20 height 4
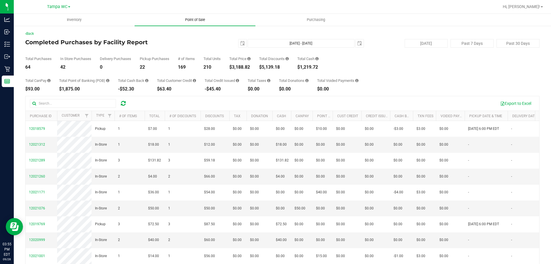
click at [191, 20] on span "Point of Sale" at bounding box center [195, 19] width 36 height 5
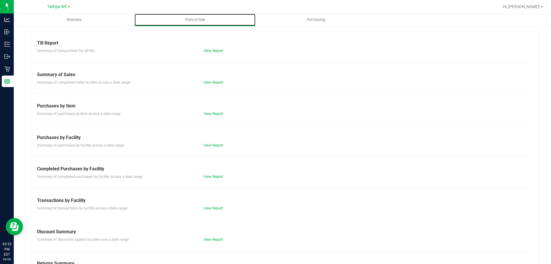
scroll to position [38, 0]
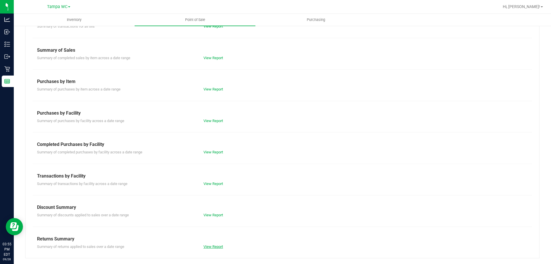
click at [212, 247] on link "View Report" at bounding box center [214, 246] width 20 height 4
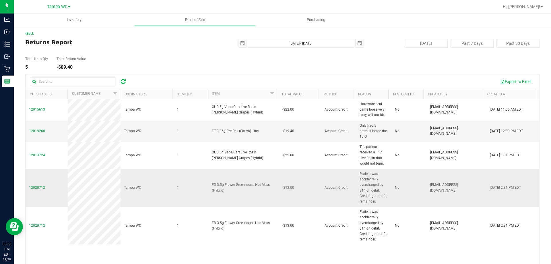
scroll to position [21, 0]
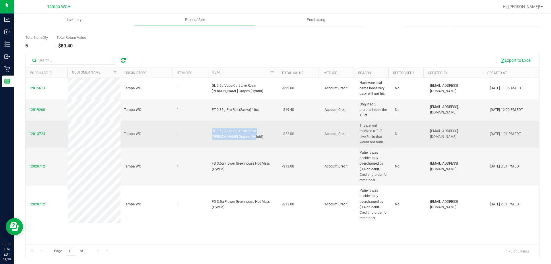
drag, startPoint x: 239, startPoint y: 137, endPoint x: 183, endPoint y: 125, distance: 57.6
click at [183, 125] on tr "12013724 Tampa WC 1 GL 0.5g Vape Cart Live Rosin Gaspar's Grapes (Hybrid) -$22.…" at bounding box center [283, 134] width 514 height 27
copy tr "GL 0.5g Vape Cart Live Rosin [PERSON_NAME] Grapes (Hybrid)"
drag, startPoint x: 380, startPoint y: 142, endPoint x: 352, endPoint y: 125, distance: 33.2
click at [356, 125] on td "The patient received a T17 Live Rosin that would not burn." at bounding box center [373, 134] width 35 height 27
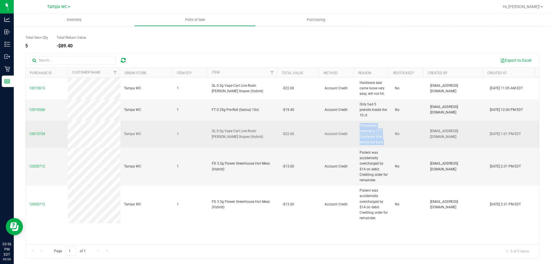
copy span "The patient received a T17 Live Rosin that would not burn."
click at [413, 143] on td "No" at bounding box center [409, 134] width 35 height 27
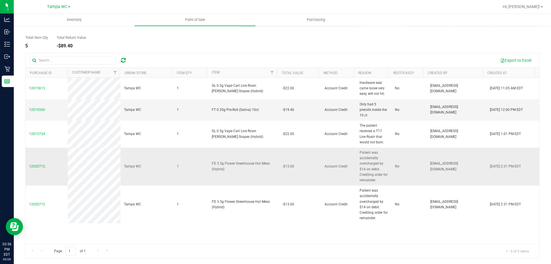
click at [402, 151] on td "No" at bounding box center [409, 167] width 35 height 38
click at [290, 163] on td "-$13.00" at bounding box center [300, 167] width 42 height 38
click at [284, 168] on span "-$13.00" at bounding box center [288, 166] width 12 height 5
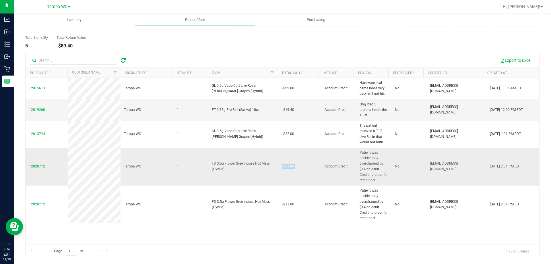
click at [284, 168] on span "-$13.00" at bounding box center [288, 166] width 12 height 5
click at [335, 165] on span "Account Credit" at bounding box center [336, 166] width 23 height 5
click at [217, 162] on span "FD 3.5g Flower Greenhouse Hot Mess (Hybrid)" at bounding box center [243, 166] width 63 height 11
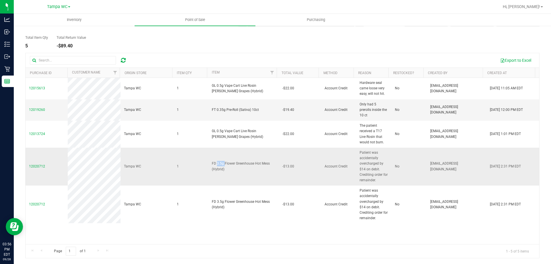
click at [217, 162] on span "FD 3.5g Flower Greenhouse Hot Mess (Hybrid)" at bounding box center [243, 166] width 63 height 11
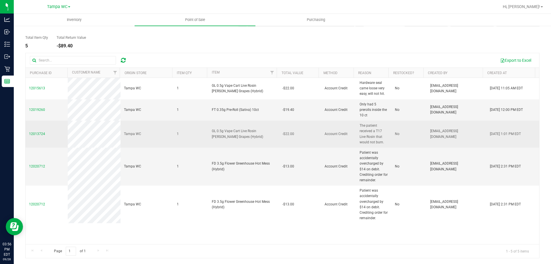
click at [237, 132] on span "GL 0.5g Vape Cart Live Rosin [PERSON_NAME] Grapes (Hybrid)" at bounding box center [243, 133] width 63 height 11
click at [240, 132] on span "GL 0.5g Vape Cart Live Rosin [PERSON_NAME] Grapes (Hybrid)" at bounding box center [243, 133] width 63 height 11
click at [231, 138] on span "GL 0.5g Vape Cart Live Rosin [PERSON_NAME] Grapes (Hybrid)" at bounding box center [243, 133] width 63 height 11
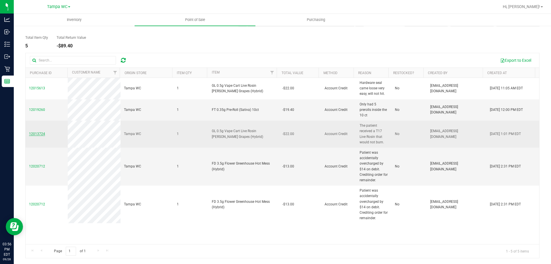
click at [37, 134] on span "12013724" at bounding box center [37, 134] width 16 height 4
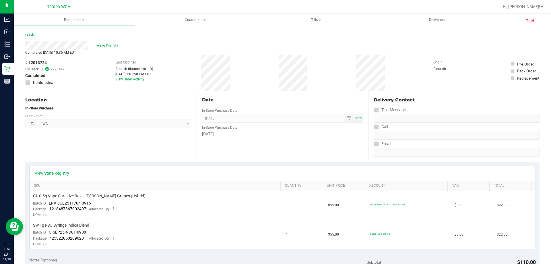
drag, startPoint x: 51, startPoint y: 63, endPoint x: 26, endPoint y: 63, distance: 25.0
click at [26, 63] on div "# 12013724 BioTrack ID: 29934473 Completed Needs review" at bounding box center [45, 73] width 41 height 26
copy div "# 12013724"
drag, startPoint x: 139, startPoint y: 195, endPoint x: 33, endPoint y: 198, distance: 106.0
click at [33, 198] on div "GL 0.5g Vape Cart Live Rosin [PERSON_NAME] Grapes (Hybrid)" at bounding box center [156, 195] width 246 height 5
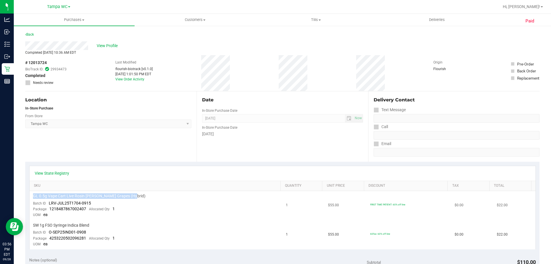
copy span "GL 0.5g Vape Cart Live Rosin [PERSON_NAME] Grapes (Hybrid)"
drag, startPoint x: 95, startPoint y: 202, endPoint x: 49, endPoint y: 203, distance: 46.2
click at [49, 203] on td "GL 0.5g Vape Cart Live Rosin Gaspar's Grapes (Hybrid) Batch ID LRV-JUL25T1704-0…" at bounding box center [156, 205] width 253 height 29
copy span "LRV-JUL25T1704-0915"
drag, startPoint x: 86, startPoint y: 208, endPoint x: 48, endPoint y: 209, distance: 37.9
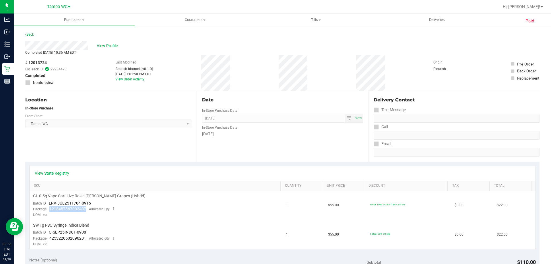
click at [48, 209] on div "Package 1218487867002407 Allocated Qty 1" at bounding box center [74, 209] width 82 height 6
copy span "1218487867002407"
click at [117, 45] on span "View Profile" at bounding box center [108, 46] width 23 height 6
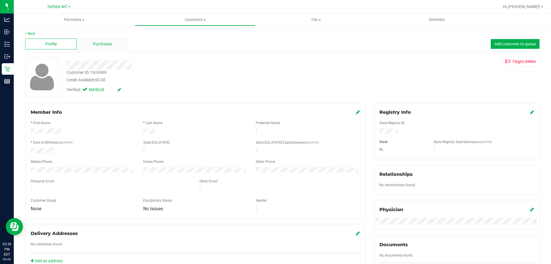
click at [96, 44] on span "Purchases" at bounding box center [102, 44] width 19 height 6
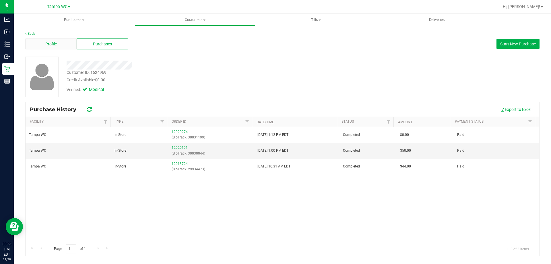
click at [57, 43] on div "Profile" at bounding box center [50, 43] width 51 height 11
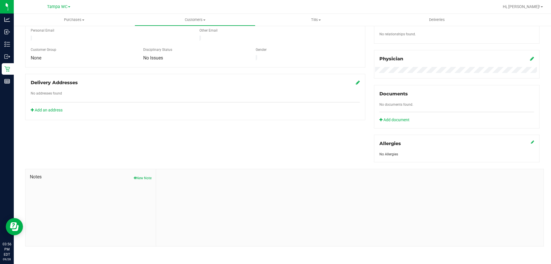
scroll to position [151, 0]
click at [139, 178] on button "New Note" at bounding box center [143, 177] width 18 height 5
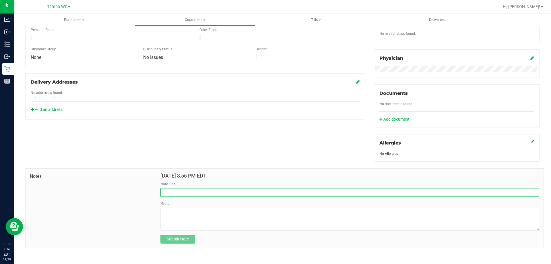
click at [183, 192] on input "Note Title" at bounding box center [349, 192] width 379 height 9
paste input "GL 0.5g Vape Cart Live Rosin [PERSON_NAME] Grapes (Hybrid)"
type input "RETURN GL 0.5g Vape Cart Live Rosin Gaspar's Grapes (Hybrid) (JT/FOW)"
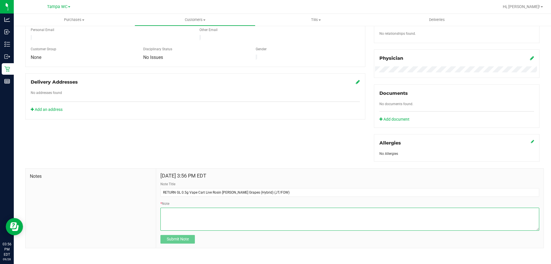
click at [230, 217] on textarea "* Note" at bounding box center [349, 219] width 379 height 23
paste textarea "GL 0.5g Vape Cart Live Rosin [PERSON_NAME] Grapes (Hybrid)"
paste textarea "1218487867002407"
paste textarea "LRV-JUL25T1704-0915"
paste textarea "# 12013724"
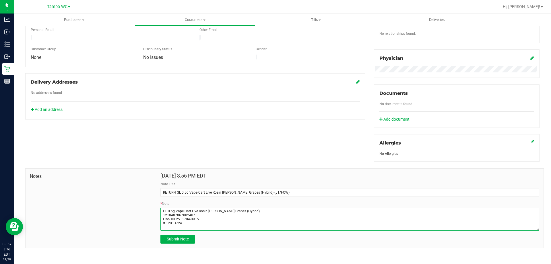
scroll to position [3, 0]
paste textarea "The patient received a T17 Live Rosin that would not burn."
type textarea "GL 0.5g Vape Cart Live Rosin Gaspar's Grapes (Hybrid) 1218487867002407 LRV-JUL2…"
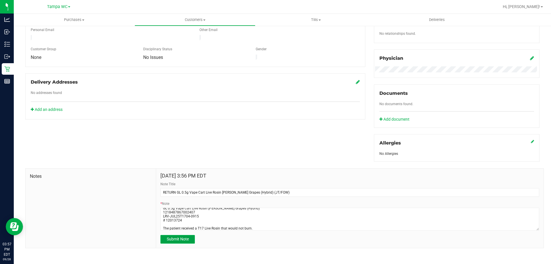
click at [187, 237] on span "Submit Note" at bounding box center [178, 239] width 22 height 5
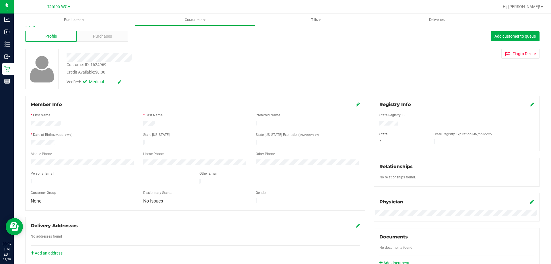
scroll to position [0, 0]
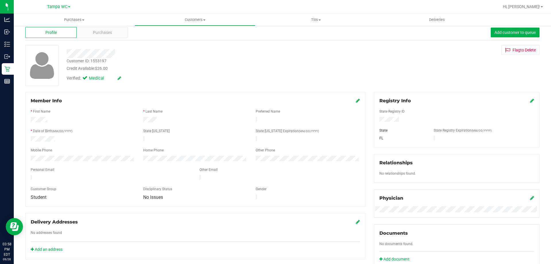
scroll to position [8, 0]
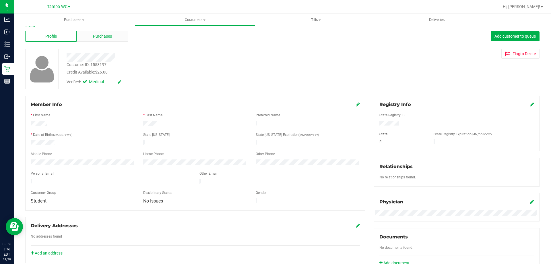
click at [108, 37] on span "Purchases" at bounding box center [102, 36] width 19 height 6
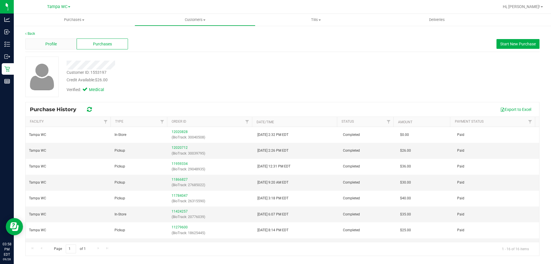
click at [57, 47] on div "Profile" at bounding box center [50, 43] width 51 height 11
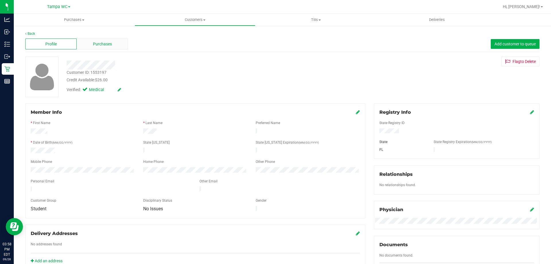
click at [113, 45] on div "Purchases" at bounding box center [102, 43] width 51 height 11
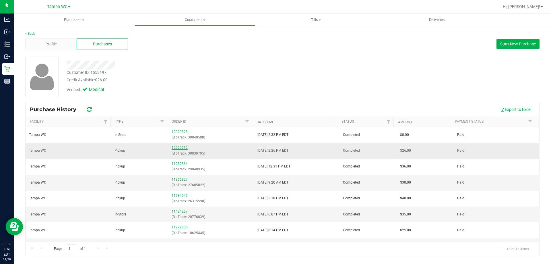
click at [181, 148] on link "12020712" at bounding box center [180, 148] width 16 height 4
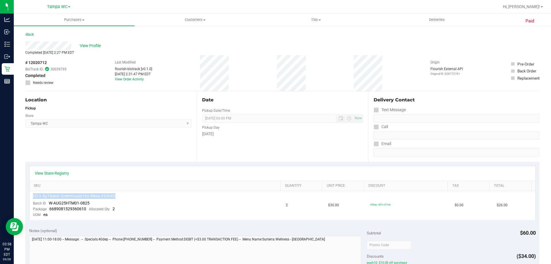
drag, startPoint x: 130, startPoint y: 195, endPoint x: 25, endPoint y: 194, distance: 105.6
click at [25, 194] on div "Paid Back View Profile Completed Sep 28, 2025 2:27 PM EDT # 12020712 BioTrack I…" at bounding box center [282, 259] width 537 height 469
copy table "FD 3.5g Flower Greenhouse Hot Mess (Hybrid)"
click at [167, 205] on td "FD 3.5g Flower Greenhouse Hot Mess (Hybrid) Batch ID W-AUG25HTM01-0825 Package …" at bounding box center [156, 205] width 253 height 29
drag, startPoint x: 98, startPoint y: 201, endPoint x: 50, endPoint y: 203, distance: 48.3
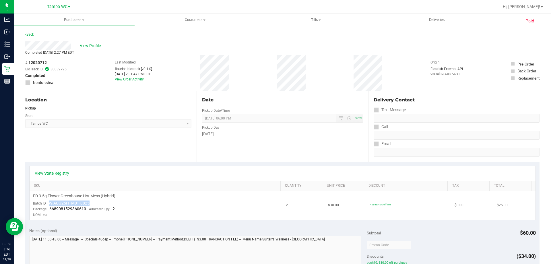
click at [50, 203] on td "FD 3.5g Flower Greenhouse Hot Mess (Hybrid) Batch ID W-AUG25HTM01-0825 Package …" at bounding box center [156, 205] width 253 height 29
copy span "W-AUG25HTM01-0825"
drag, startPoint x: 85, startPoint y: 209, endPoint x: 47, endPoint y: 210, distance: 37.6
click at [47, 210] on div "Package 6689081529360610 Allocated Qty 2" at bounding box center [74, 209] width 82 height 6
copy span "6689081529360610"
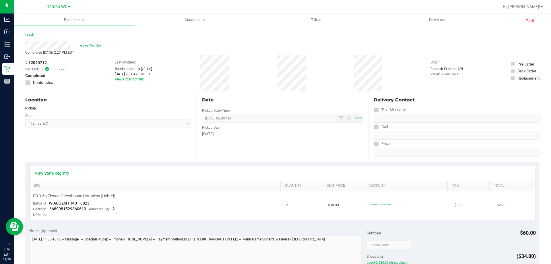
click at [196, 204] on td "FD 3.5g Flower Greenhouse Hot Mess (Hybrid) Batch ID W-AUG25HTM01-0825 Package …" at bounding box center [156, 205] width 253 height 29
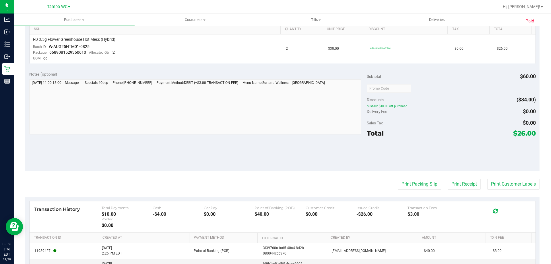
scroll to position [230, 0]
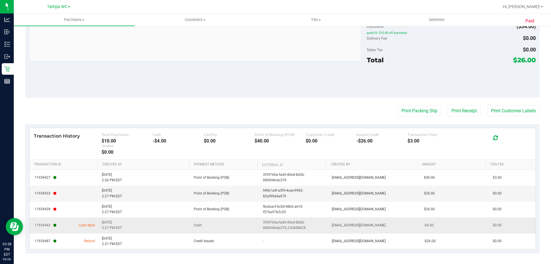
click at [342, 225] on span "[EMAIL_ADDRESS][DOMAIN_NAME]" at bounding box center [359, 224] width 54 height 5
click at [343, 226] on span "[EMAIL_ADDRESS][DOMAIN_NAME]" at bounding box center [359, 224] width 54 height 5
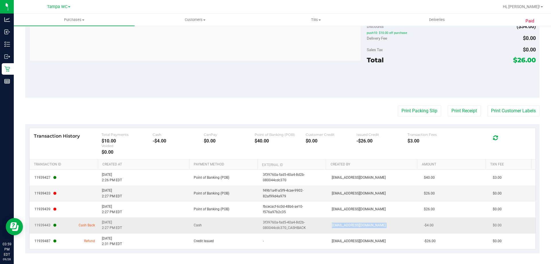
click at [343, 226] on span "[EMAIL_ADDRESS][DOMAIN_NAME]" at bounding box center [359, 224] width 54 height 5
click at [330, 232] on td "[EMAIL_ADDRESS][DOMAIN_NAME]" at bounding box center [374, 225] width 92 height 16
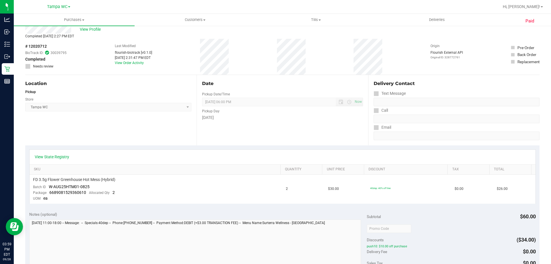
scroll to position [0, 0]
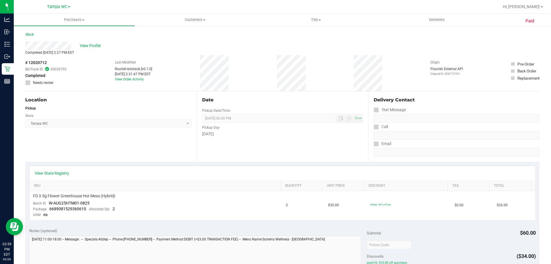
drag, startPoint x: 39, startPoint y: 62, endPoint x: 25, endPoint y: 61, distance: 14.1
click at [25, 61] on div "Paid Back View Profile Completed Sep 28, 2025 2:27 PM EDT # 12020712 BioTrack I…" at bounding box center [282, 259] width 537 height 469
copy div "# 12020712"
click at [83, 45] on span "View Profile" at bounding box center [91, 46] width 23 height 6
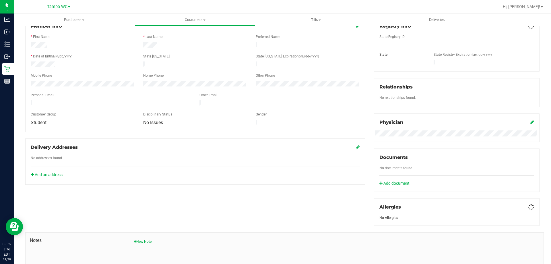
scroll to position [151, 0]
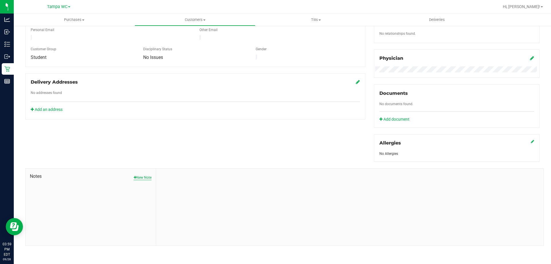
click at [140, 176] on button "New Note" at bounding box center [143, 177] width 18 height 5
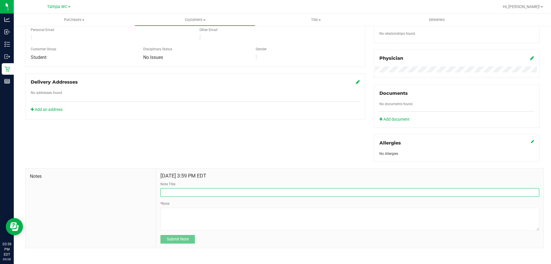
click at [182, 190] on input "Note Title" at bounding box center [349, 192] width 379 height 9
paste input "FD 3.5g Flower Greenhouse Hot Mess (Hybrid)"
type input "RETURN FD 3.5g Flower Greenhouse Hot Mess (Hybrid) (JT/FOW)"
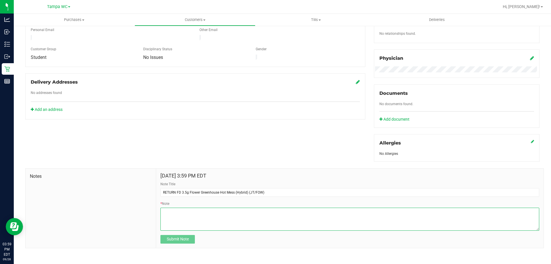
click at [240, 218] on textarea "* Note" at bounding box center [349, 219] width 379 height 23
paste textarea "FD 3.5g Flower Greenhouse Hot Mess (Hybrid)"
paste textarea "6689081529360610"
paste textarea "W-AUG25HTM01-0825"
paste textarea "Patient was accidentally overcharged by $14 on debit. Crediting order for remai…"
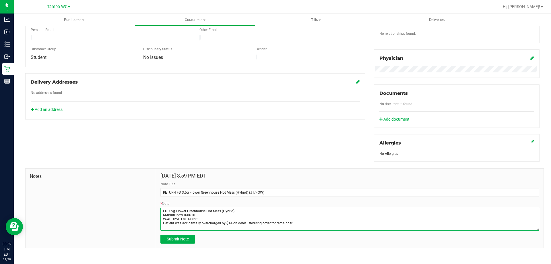
click at [163, 222] on textarea "* Note" at bounding box center [349, 219] width 379 height 23
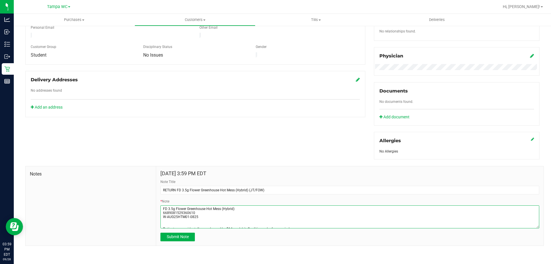
scroll to position [3, 0]
click at [169, 217] on textarea "* Note" at bounding box center [349, 216] width 379 height 23
paste textarea "# 12020712"
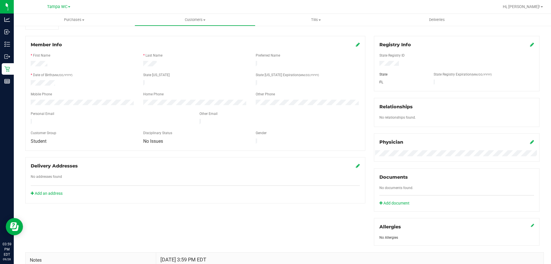
scroll to position [154, 0]
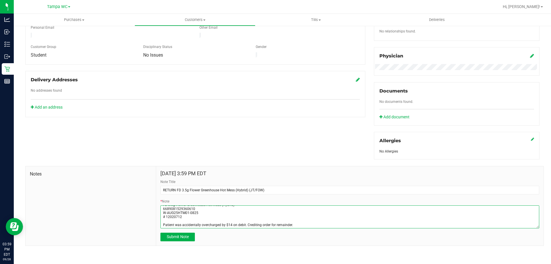
click at [303, 223] on textarea "* Note" at bounding box center [349, 216] width 379 height 23
type textarea "FD 3.5g Flower Greenhouse Hot Mess (Hybrid) 6689081529360610 W-AUG25HTM01-0825 …"
click at [305, 241] on div "Sep 28, 2025 3:59 PM EDT Note Title RETURN FD 3.5g Flower Greenhouse Hot Mess (…" at bounding box center [350, 205] width 388 height 79
drag, startPoint x: 173, startPoint y: 237, endPoint x: 171, endPoint y: 230, distance: 7.4
click at [172, 237] on span "Submit Note" at bounding box center [178, 236] width 22 height 5
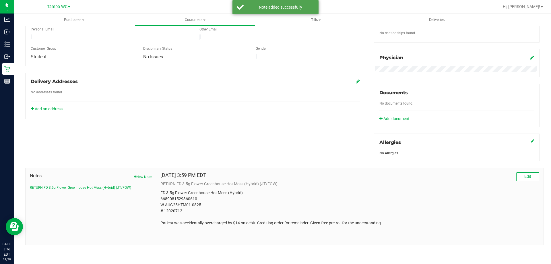
scroll to position [151, 0]
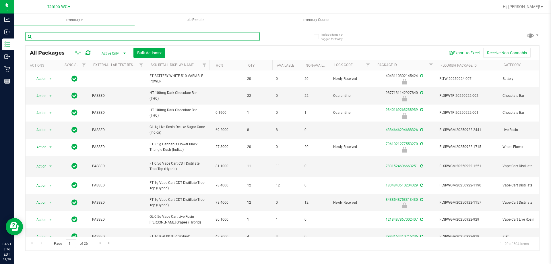
click at [65, 38] on input "text" at bounding box center [142, 36] width 235 height 9
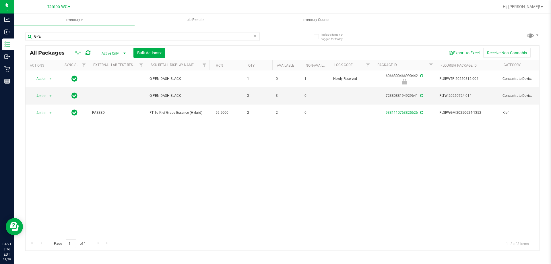
click at [171, 152] on div "Action Action Edit attributes Global inventory Locate package Package audit log…" at bounding box center [283, 153] width 514 height 166
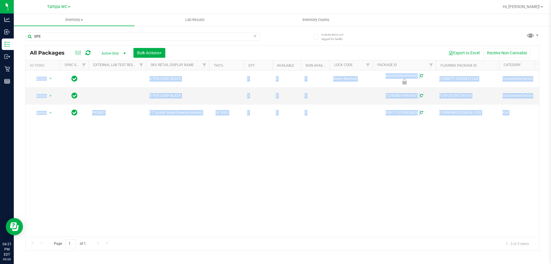
click at [171, 153] on div "Action Action Edit attributes Global inventory Locate package Package audit log…" at bounding box center [283, 153] width 514 height 166
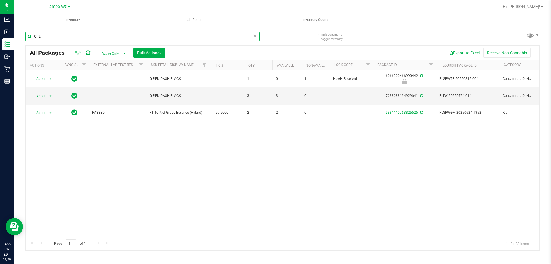
click at [90, 35] on input "GPE" at bounding box center [142, 36] width 235 height 9
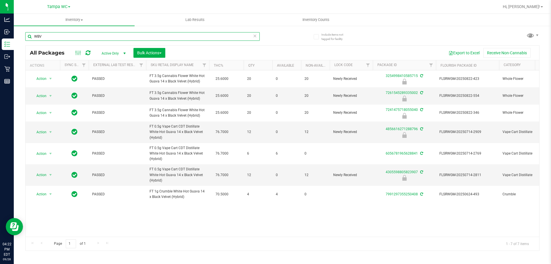
type input "WBV"
